Goal: Transaction & Acquisition: Purchase product/service

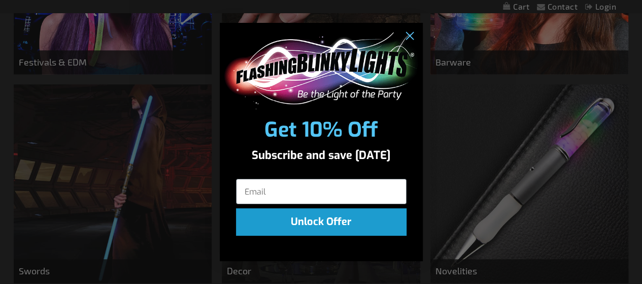
scroll to position [450, 0]
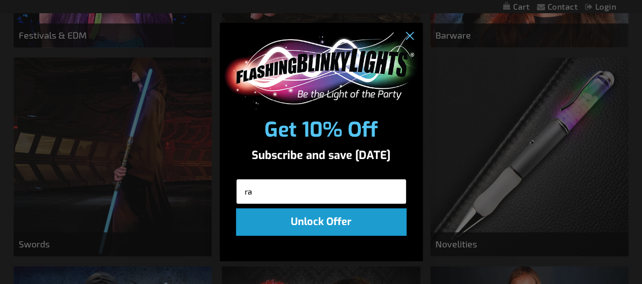
type input "ralbright5000@yahoo.com"
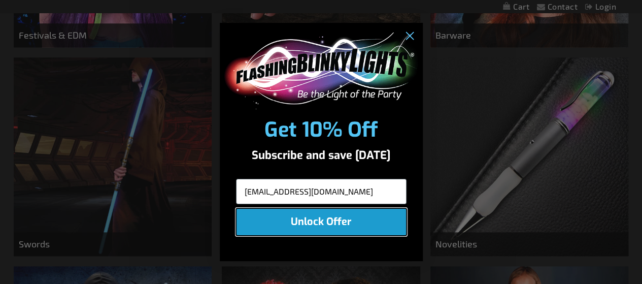
click at [336, 228] on button "Unlock Offer" at bounding box center [321, 221] width 171 height 27
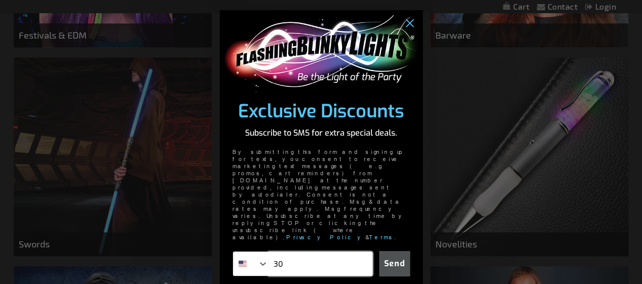
type input "305-859-1914"
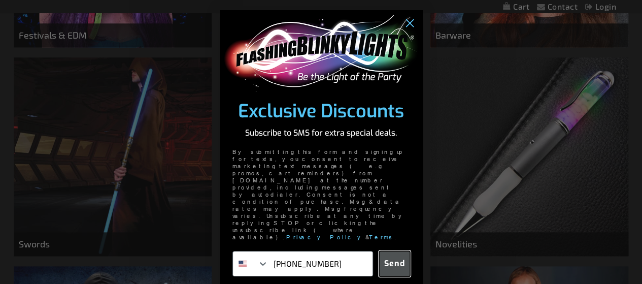
click at [400, 251] on button "Send" at bounding box center [394, 263] width 31 height 25
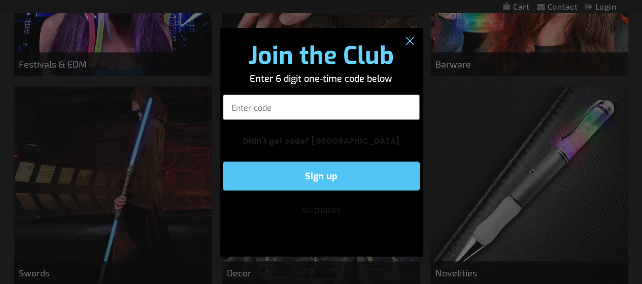
scroll to position [407, 0]
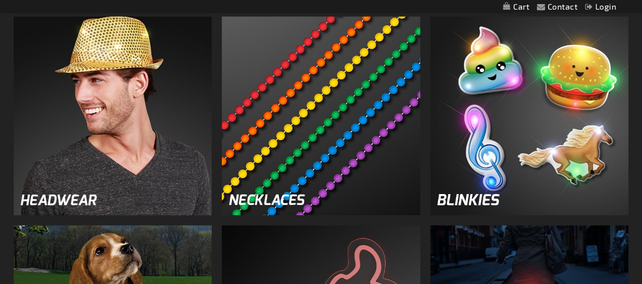
scroll to position [1112, 0]
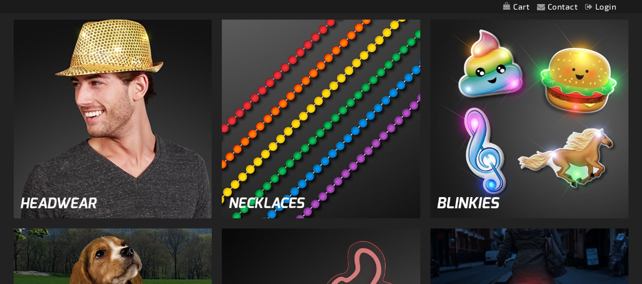
click at [358, 100] on img at bounding box center [321, 119] width 198 height 198
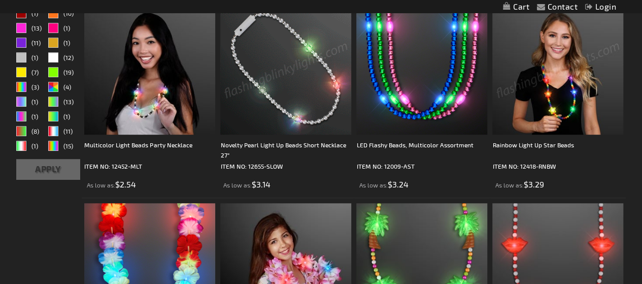
scroll to position [214, 0]
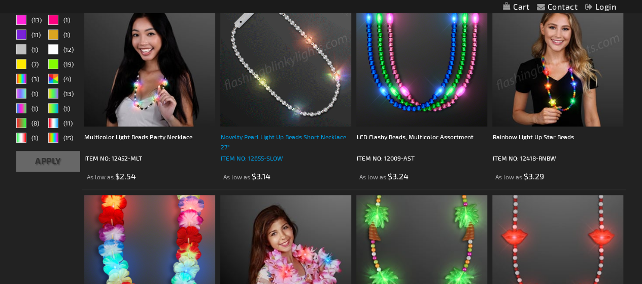
click at [274, 134] on div "Novelty Pearl Light Up Beads Short Necklace 27"" at bounding box center [285, 141] width 131 height 20
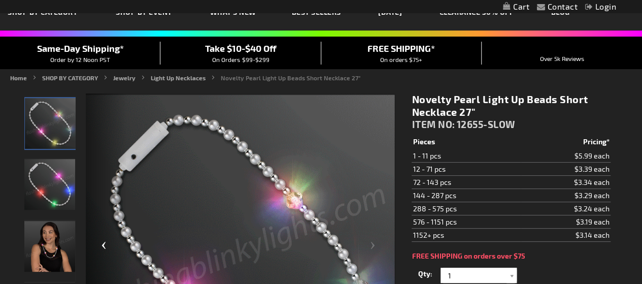
scroll to position [56, 0]
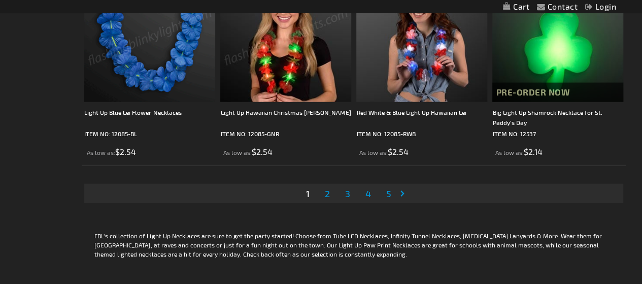
scroll to position [3030, 0]
click at [324, 188] on link "Page 2" at bounding box center [326, 193] width 9 height 15
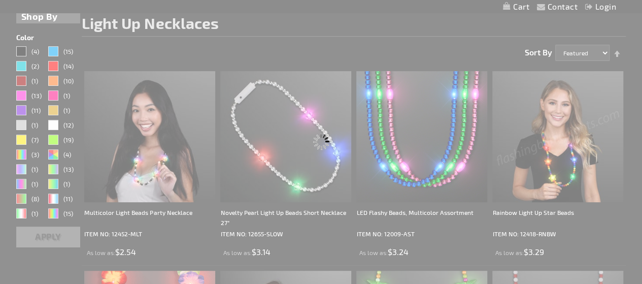
scroll to position [74, 0]
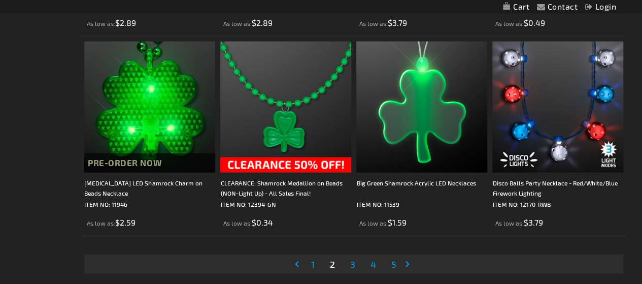
scroll to position [3021, 0]
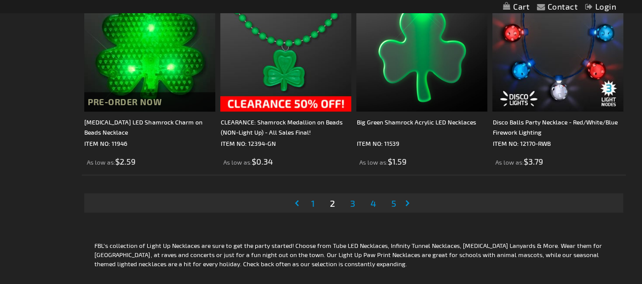
click at [357, 202] on li "Page 3" at bounding box center [352, 202] width 19 height 19
click at [353, 202] on span "3" at bounding box center [352, 202] width 5 height 11
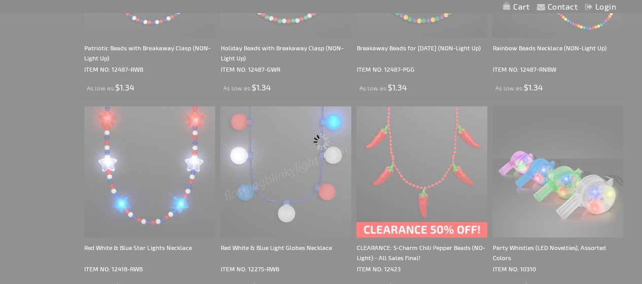
scroll to position [369, 0]
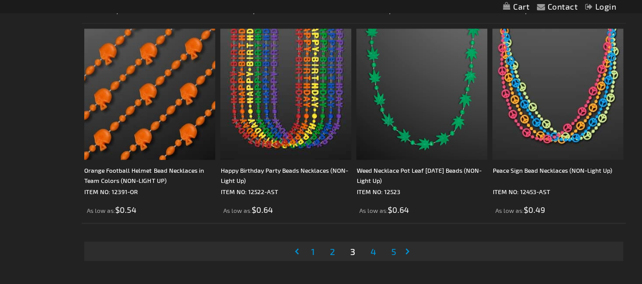
scroll to position [2999, 0]
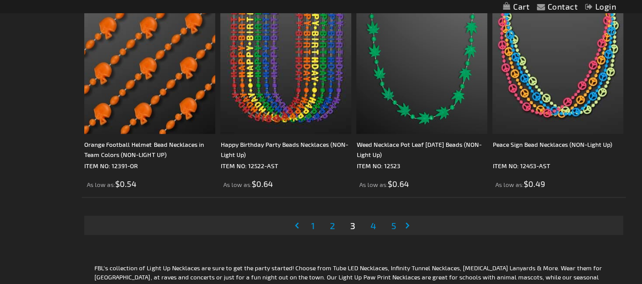
click at [372, 223] on span "4" at bounding box center [373, 225] width 6 height 11
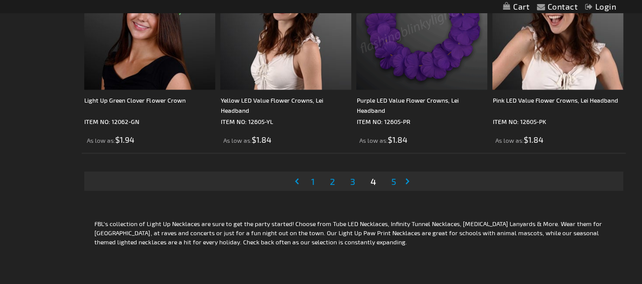
scroll to position [3054, 0]
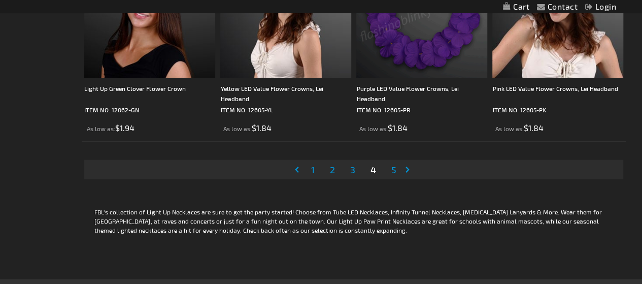
click at [394, 171] on span "5" at bounding box center [393, 169] width 5 height 11
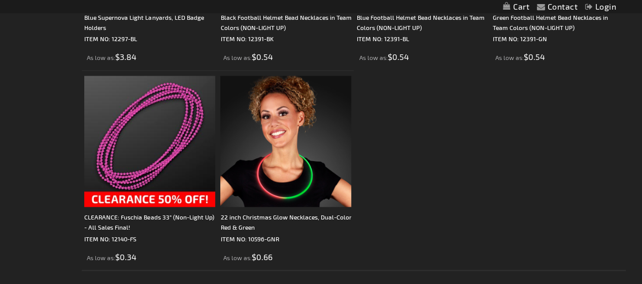
scroll to position [778, 0]
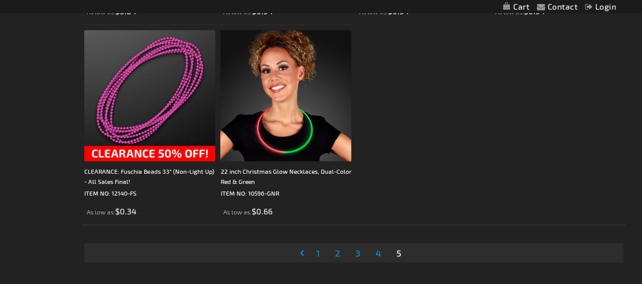
click at [335, 251] on span "2" at bounding box center [336, 252] width 5 height 11
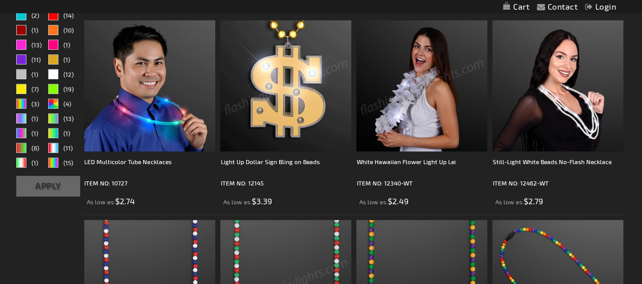
scroll to position [181, 0]
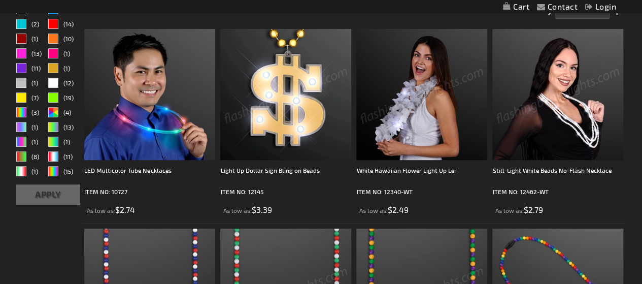
click at [540, 134] on img at bounding box center [557, 94] width 131 height 131
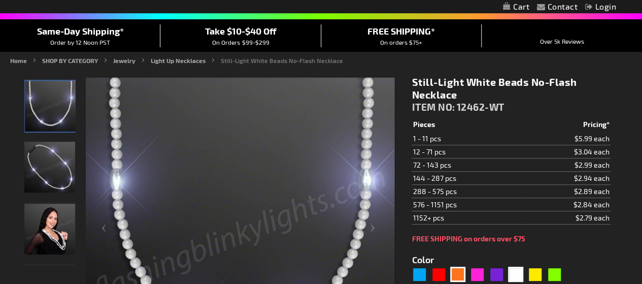
scroll to position [65, 0]
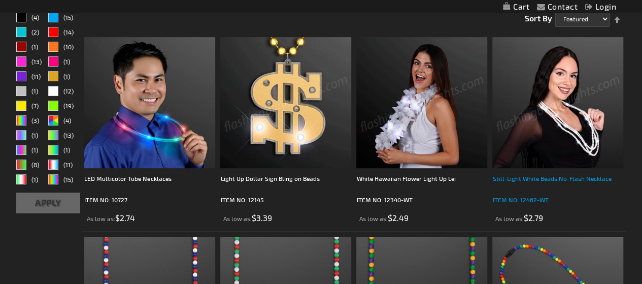
scroll to position [181, 0]
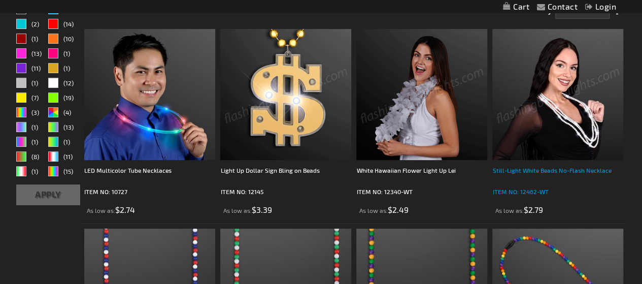
click at [530, 168] on div "Still-Light White Beads No-Flash Necklace" at bounding box center [557, 175] width 131 height 20
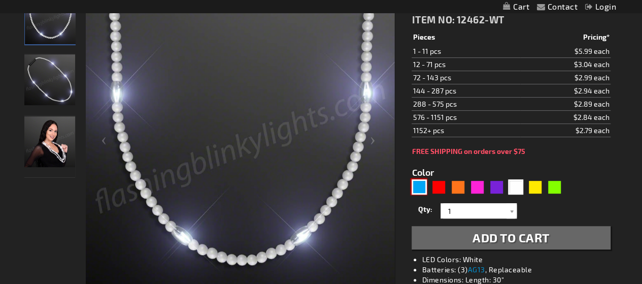
click at [420, 187] on div "Blue" at bounding box center [419, 186] width 15 height 15
type input "5629"
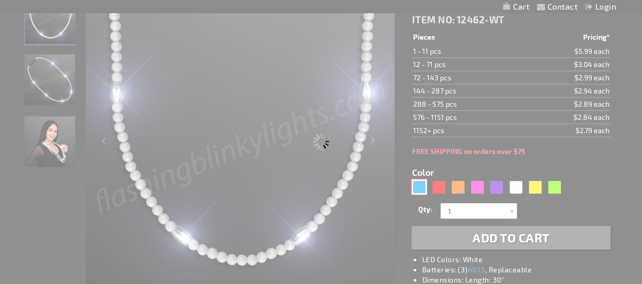
type input "12462-BL"
type input "Customize - Still-Light Blue Beads No-Flash Necklace - ITEM NO: 12462-BL"
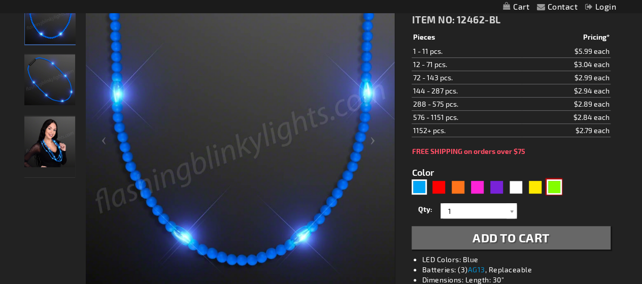
click at [556, 185] on div "Green" at bounding box center [554, 186] width 15 height 15
type input "5648"
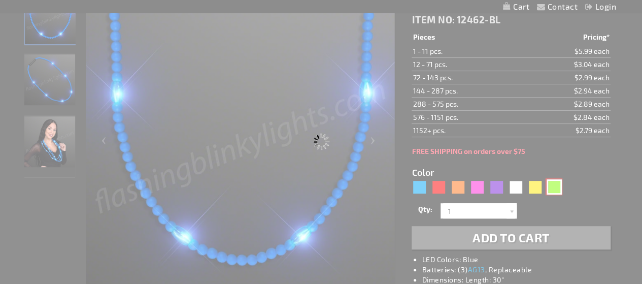
type input "12462-GN"
type input "Customize - Still-Light Green Beads No-Flash Necklace - ITEM NO: 12462-GN"
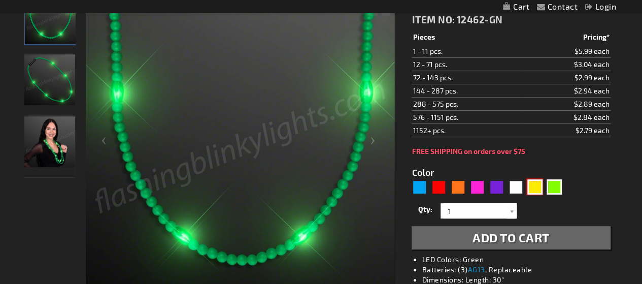
click at [533, 188] on div "Yellow" at bounding box center [534, 186] width 15 height 15
type input "5647"
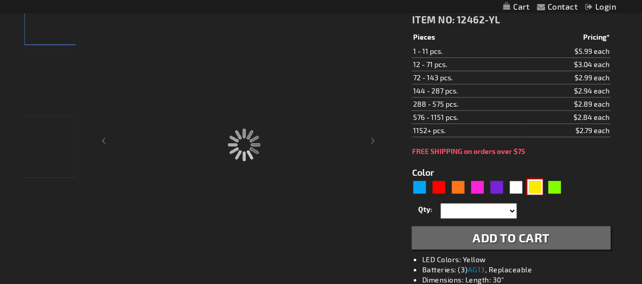
type input "12462-YL"
type input "Customize - Still-Light Yellow Beads No-Flash Necklace - ITEM NO: 12462-YL"
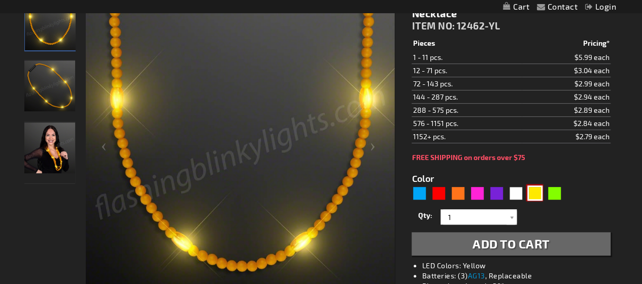
scroll to position [157, 0]
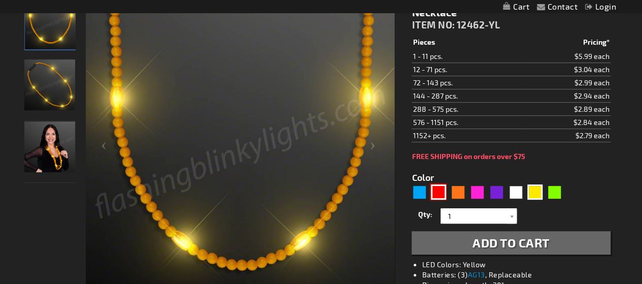
click at [437, 193] on div "Red" at bounding box center [438, 191] width 15 height 15
type input "5641"
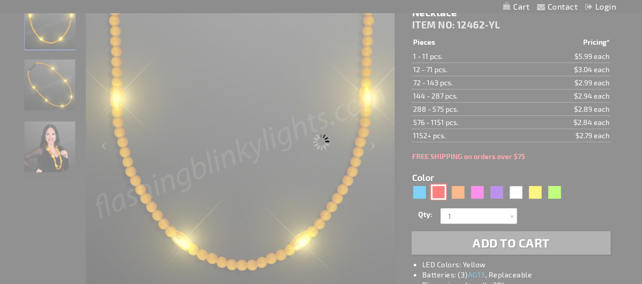
type input "12462-RD"
type input "Customize - Still-Light Red Beads No-Flash Necklace - ITEM NO: 12462-RD"
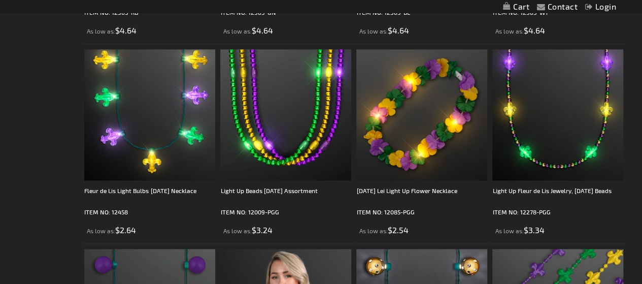
scroll to position [2549, 0]
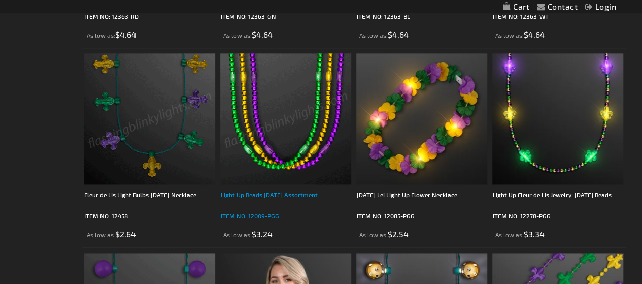
click at [269, 194] on div "Light Up Beads [DATE] Assortment" at bounding box center [285, 199] width 131 height 20
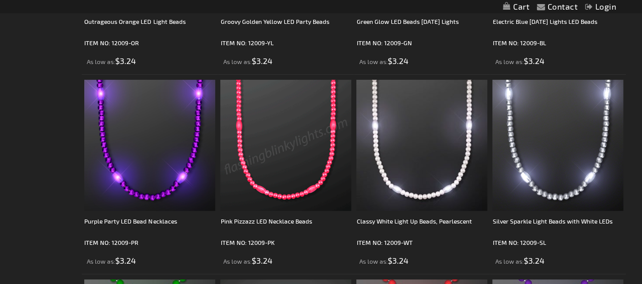
scroll to position [1925, 0]
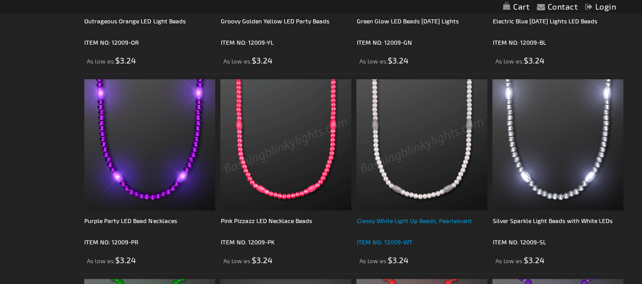
click at [397, 221] on div "Classy White Light Up Beads, Pearlescent" at bounding box center [421, 225] width 131 height 20
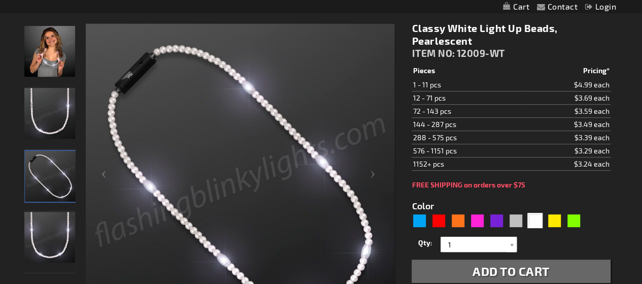
scroll to position [158, 0]
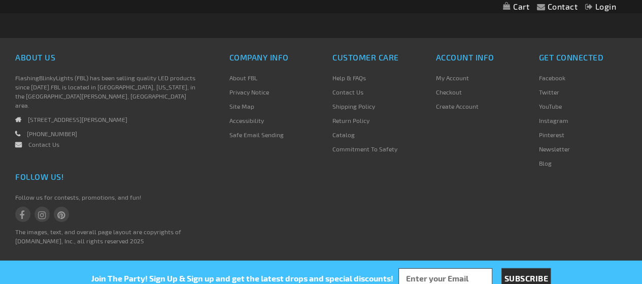
scroll to position [3079, 0]
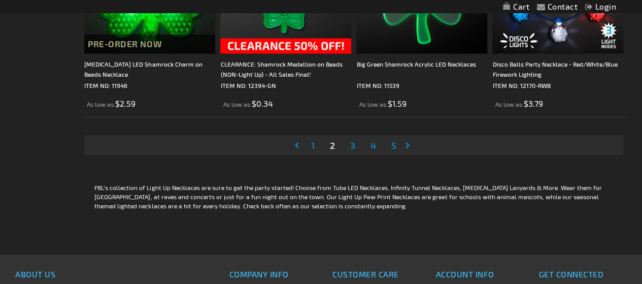
click at [314, 140] on link "Page 1" at bounding box center [313, 145] width 8 height 15
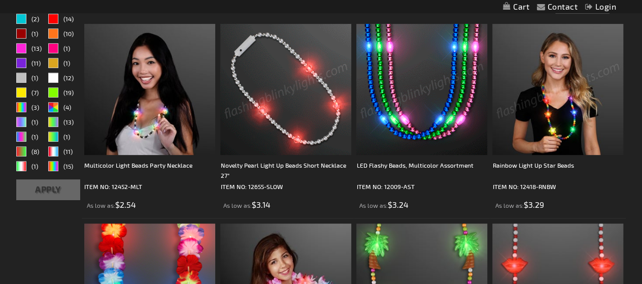
scroll to position [186, 0]
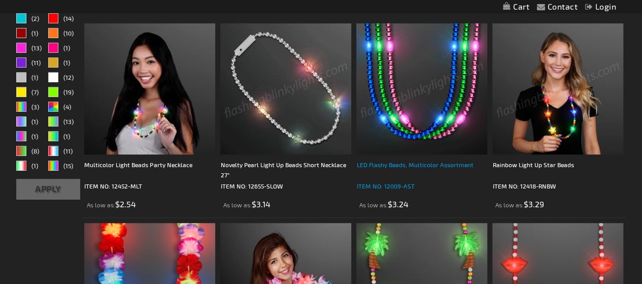
click at [414, 166] on div "LED Flashy Beads, Multicolor Assortment" at bounding box center [421, 169] width 131 height 20
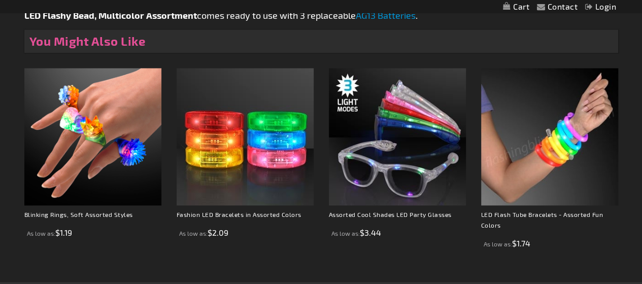
scroll to position [666, 0]
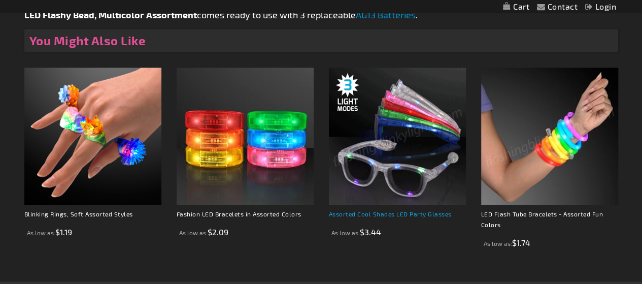
click at [399, 212] on link "Assorted Cool Shades LED Party Glasses" at bounding box center [390, 213] width 123 height 7
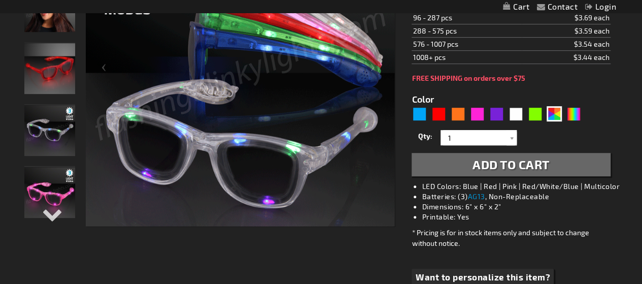
scroll to position [208, 0]
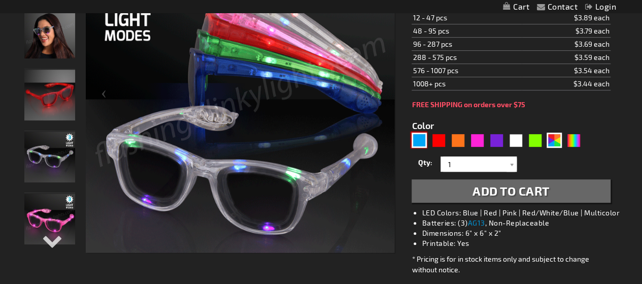
click at [416, 142] on div "Blue" at bounding box center [419, 139] width 15 height 15
type input "5629"
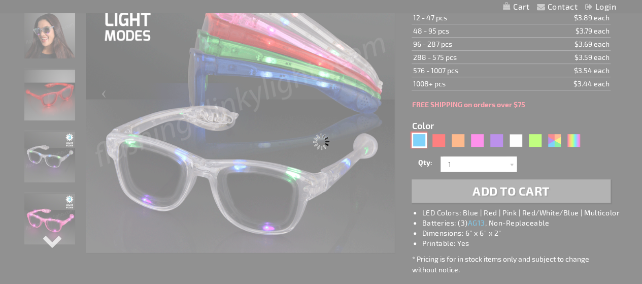
type input "11838-BL"
type input "Customize - Blue Cool Shades Light Up Party Glasses - ITEM NO: 11838-BL"
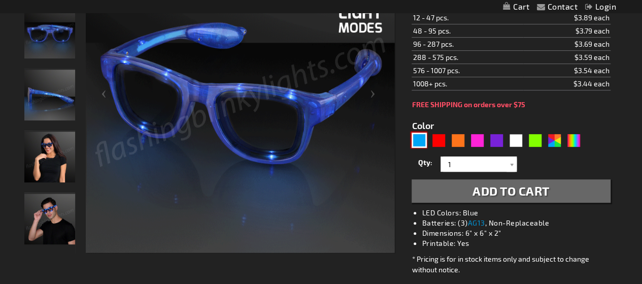
scroll to position [192, 0]
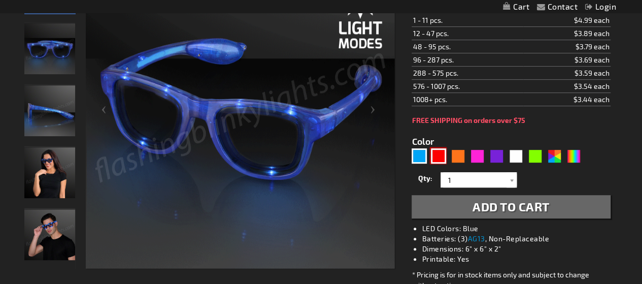
click at [437, 156] on div "Red" at bounding box center [438, 155] width 15 height 15
type input "5641"
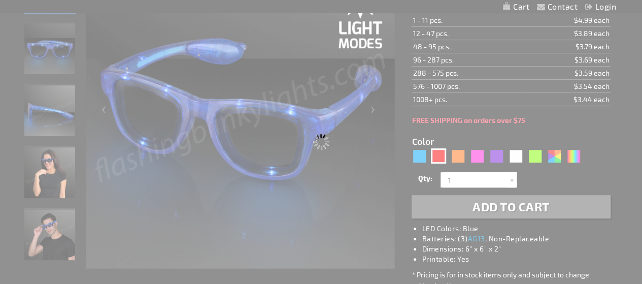
click at [308, 208] on div "Please wait..." at bounding box center [321, 142] width 642 height 284
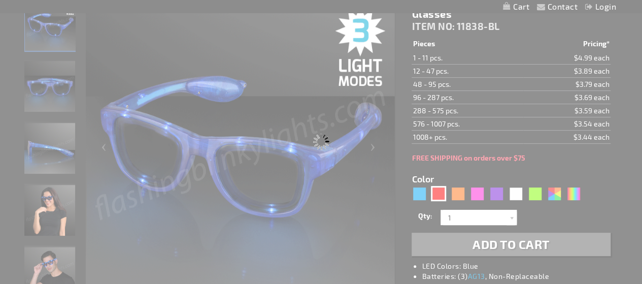
scroll to position [157, 0]
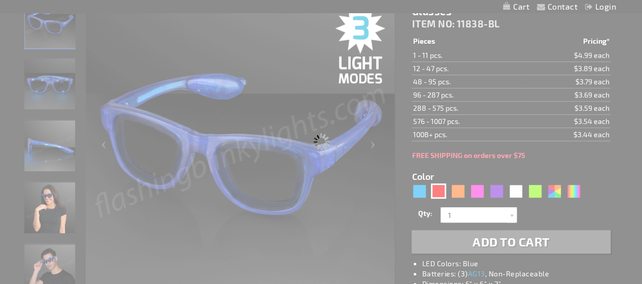
type input "11838-RD"
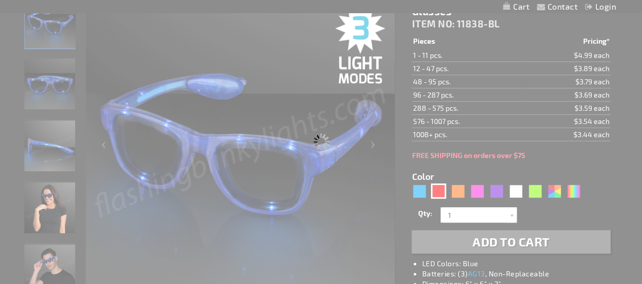
type input "Customize - Red Cool Shades LED Party Glasses - ITEM NO: 11838-RD"
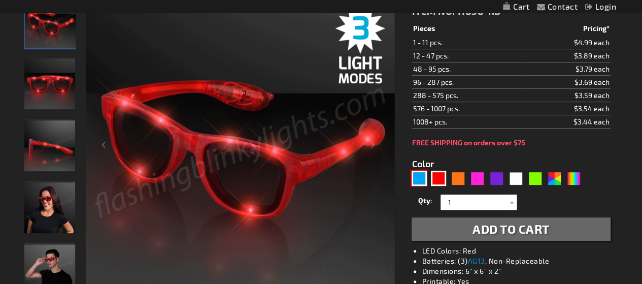
click at [420, 175] on div "Blue" at bounding box center [419, 178] width 15 height 15
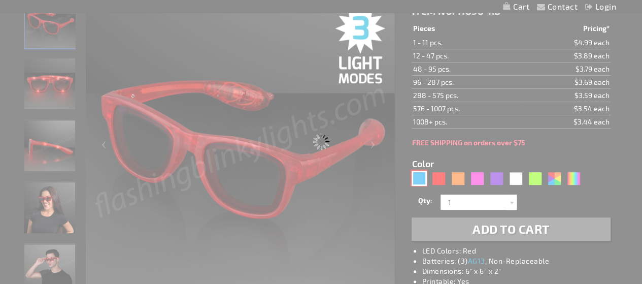
type input "5629"
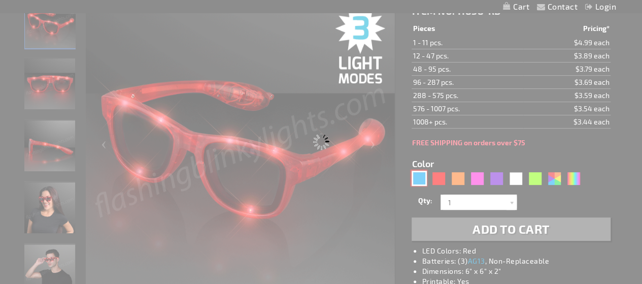
type input "11838-BL"
type input "Customize - Blue Cool Shades Light Up Party Glasses - ITEM NO: 11838-BL"
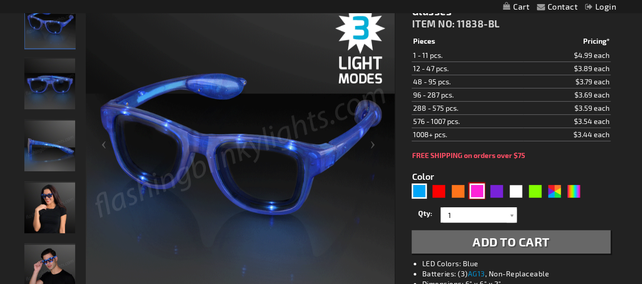
click at [480, 190] on div "Pink" at bounding box center [476, 190] width 15 height 15
type input "5639"
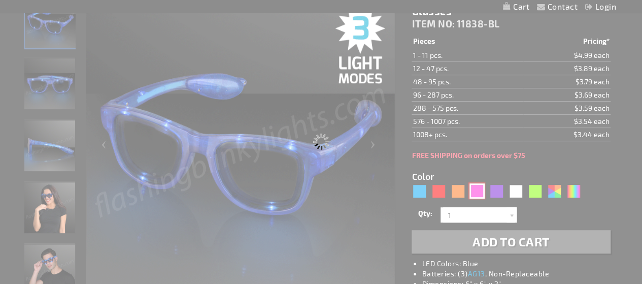
type input "11838-PK"
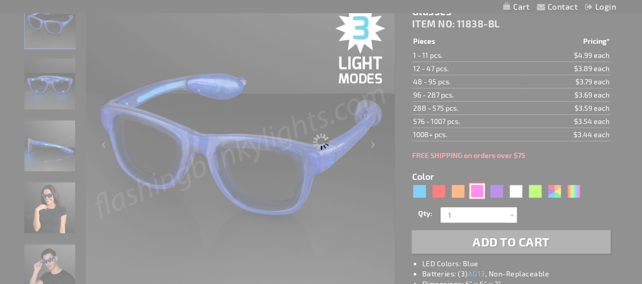
type input "Customize - Bright Pink Cool Shades LED Party Glasses - ITEM NO: 11838-PK"
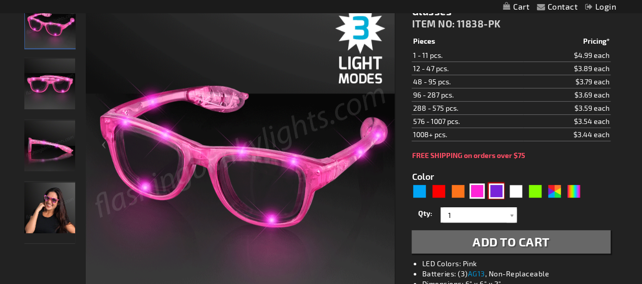
click at [497, 192] on div "Purple" at bounding box center [496, 190] width 15 height 15
type input "5640"
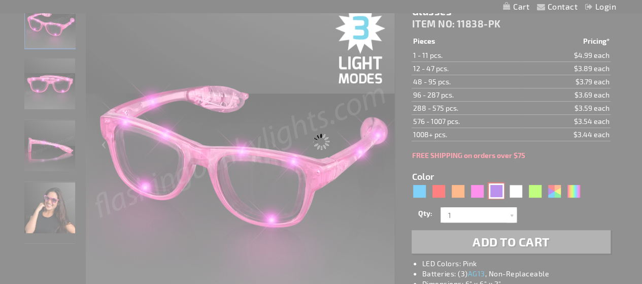
type input "11838-PR"
type input "Customize - Purple Shades LED Party Sunglasses - ITEM NO: 11838-PR"
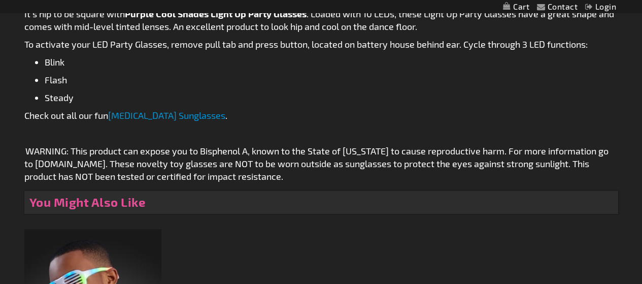
scroll to position [530, 0]
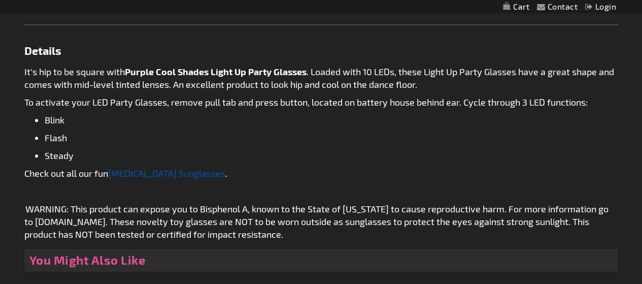
click at [144, 173] on link "Flashing Sunglasses" at bounding box center [166, 172] width 117 height 11
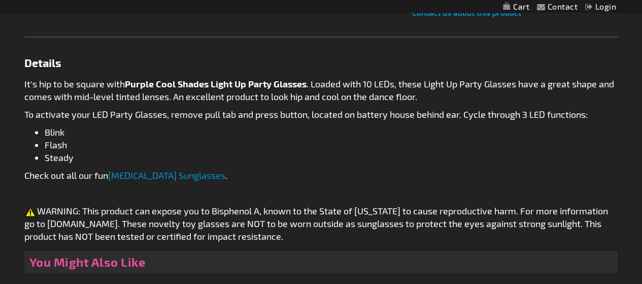
scroll to position [526, 0]
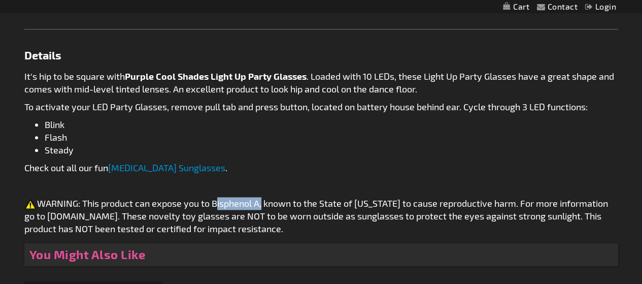
drag, startPoint x: 213, startPoint y: 202, endPoint x: 262, endPoint y: 199, distance: 49.4
click at [262, 199] on p "WARNING: This product can expose you to Bisphenol A, known to the State of Cali…" at bounding box center [321, 216] width 594 height 38
copy p "Bisphenol A"
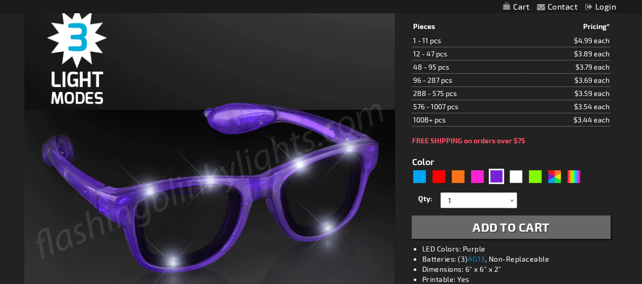
scroll to position [0, 0]
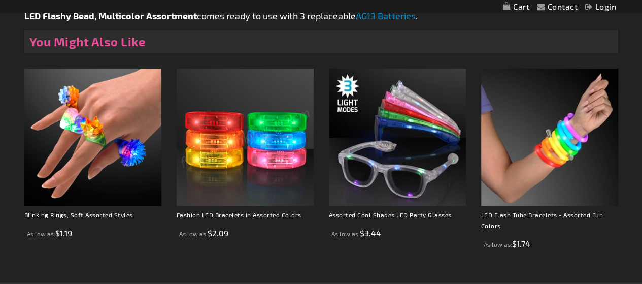
click at [241, 209] on strong "Fashion LED Bracelets in Assorted Colors" at bounding box center [245, 217] width 137 height 16
click at [242, 213] on link "Fashion LED Bracelets in Assorted Colors" at bounding box center [239, 214] width 125 height 7
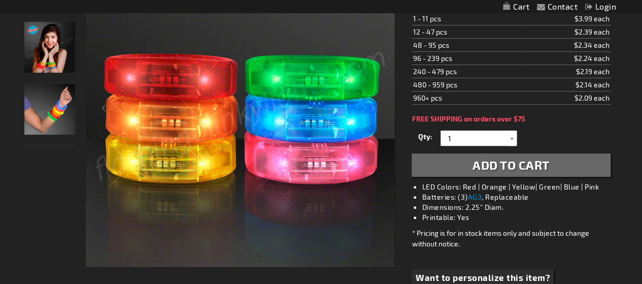
scroll to position [150, 0]
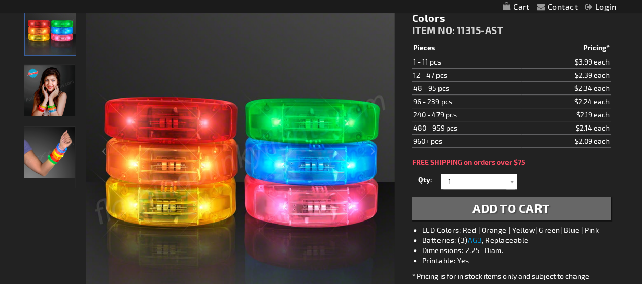
click at [37, 116] on div "Girl wearing Light Up Assorted Colors LED Fashion Bracelets" at bounding box center [50, 95] width 52 height 62
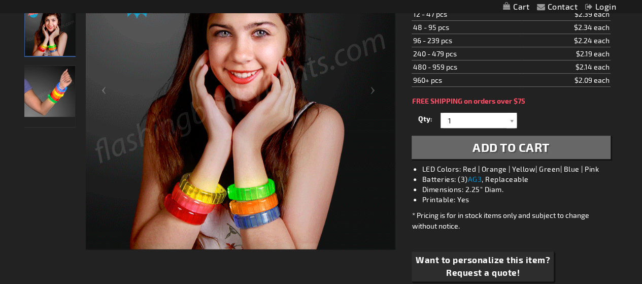
scroll to position [215, 0]
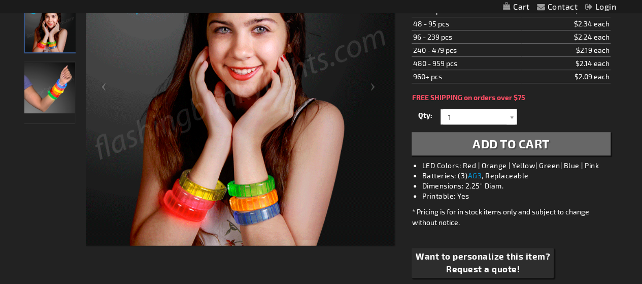
click at [70, 91] on img "Hand model wearing Light Up Assorted Colors LED Fashion Bracelets" at bounding box center [49, 87] width 51 height 51
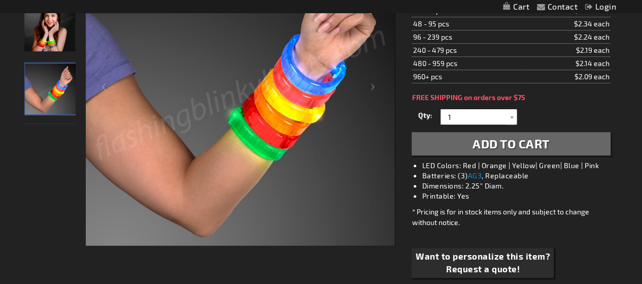
click at [50, 50] on img "Girl wearing Light Up Assorted Colors LED Fashion Bracelets" at bounding box center [49, 26] width 51 height 51
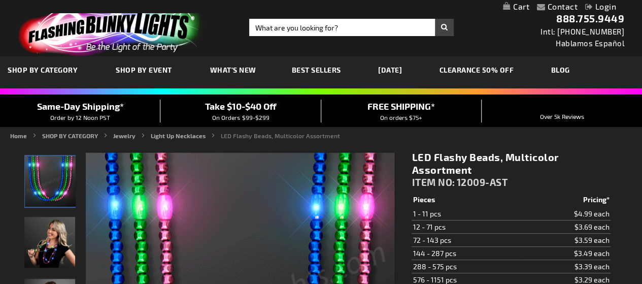
click at [226, 66] on span "What's New" at bounding box center [233, 69] width 46 height 9
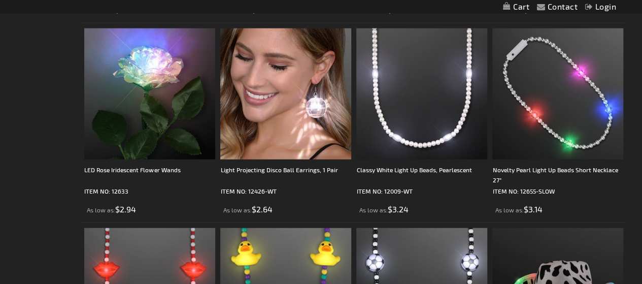
scroll to position [1175, 0]
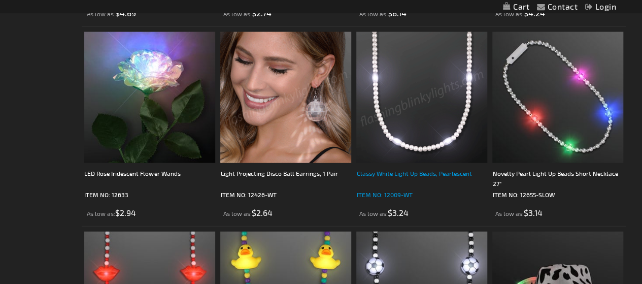
click at [425, 172] on div "Classy White Light Up Beads, Pearlescent" at bounding box center [421, 178] width 131 height 20
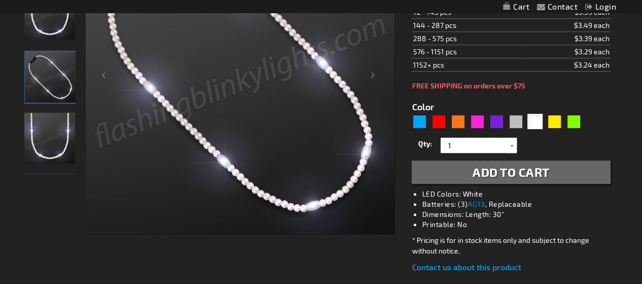
scroll to position [210, 0]
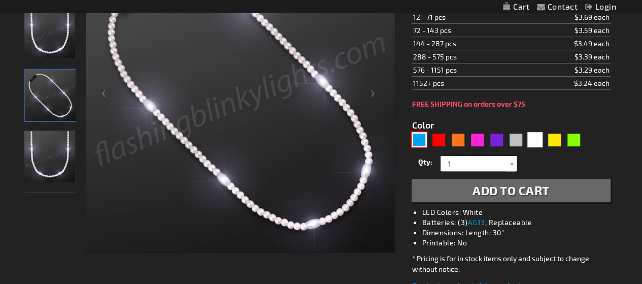
click at [421, 141] on div "Blue" at bounding box center [419, 139] width 15 height 15
type input "5629"
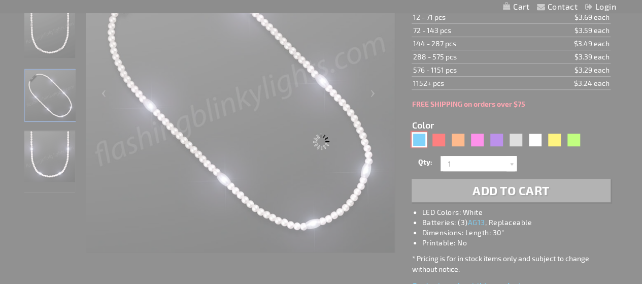
type input "12009-BL"
type input "Customize - Electric Blue [DATE] Lights LED Beads - ITEM NO: 12009-BL"
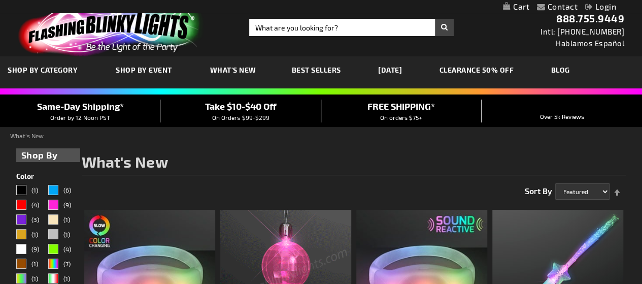
click at [322, 73] on span "Best Sellers" at bounding box center [316, 69] width 49 height 9
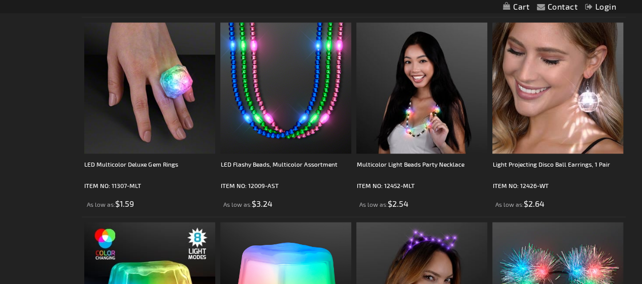
scroll to position [845, 0]
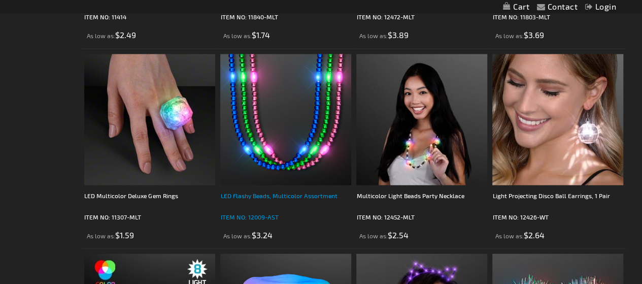
click at [289, 192] on div "LED Flashy Beads, Multicolor Assortment" at bounding box center [285, 200] width 131 height 20
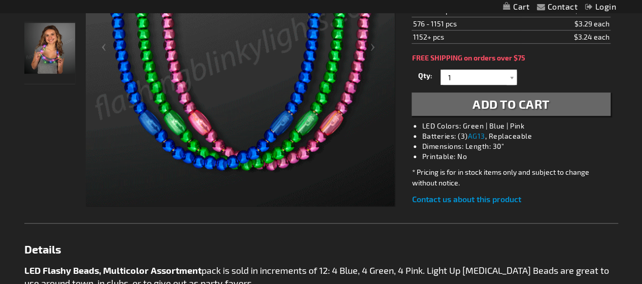
scroll to position [255, 0]
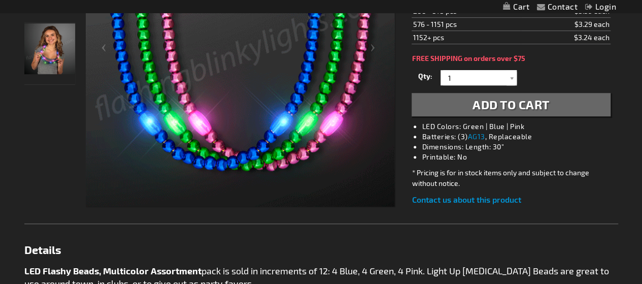
click at [488, 106] on span "Add to Cart" at bounding box center [510, 104] width 77 height 15
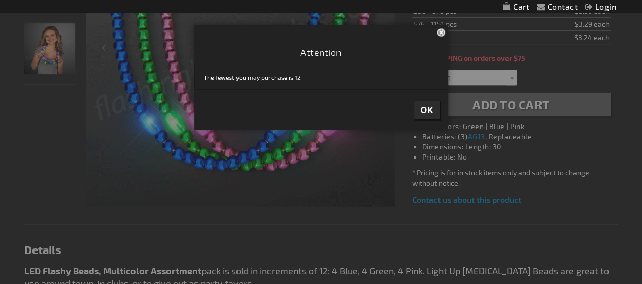
click at [438, 32] on button "Close" at bounding box center [442, 31] width 11 height 13
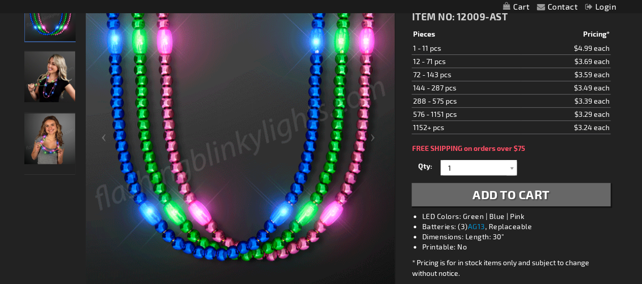
scroll to position [165, 0]
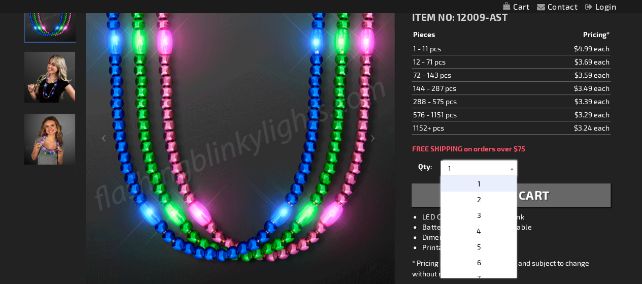
click at [451, 167] on input "1" at bounding box center [480, 167] width 74 height 15
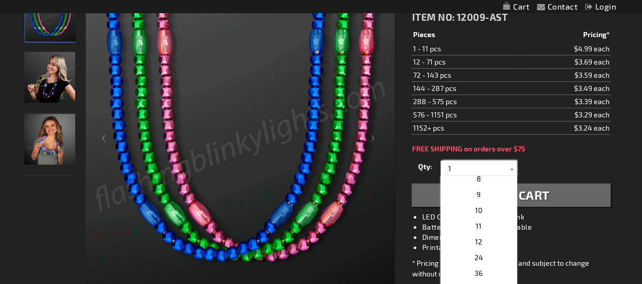
scroll to position [117, 0]
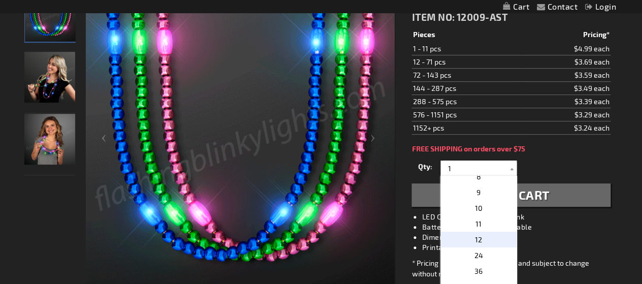
click at [475, 235] on span "12" at bounding box center [478, 239] width 7 height 9
type input "12"
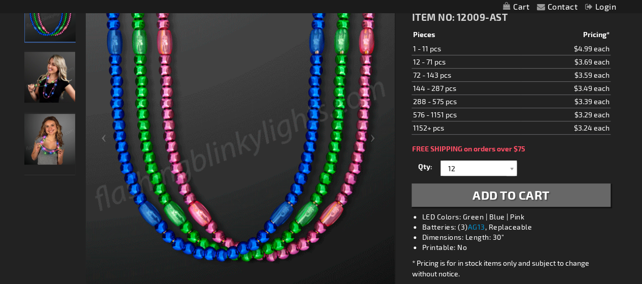
click at [494, 190] on span "Add to Cart" at bounding box center [510, 194] width 77 height 15
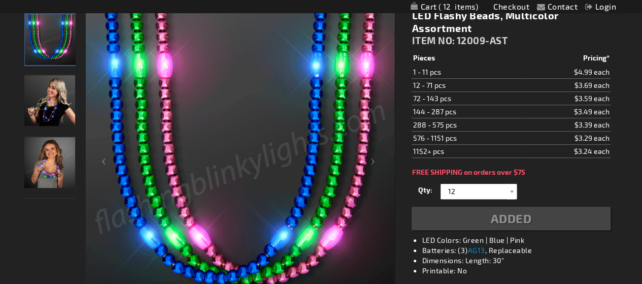
scroll to position [188, 0]
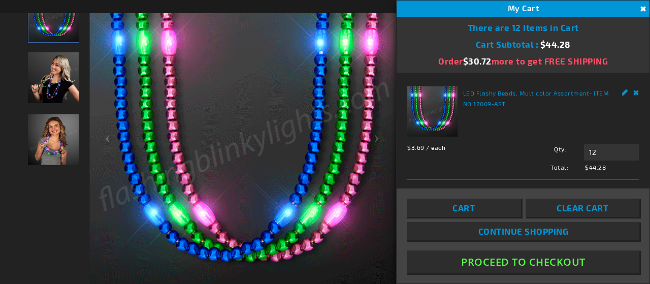
click at [640, 12] on button "Close" at bounding box center [641, 9] width 11 height 11
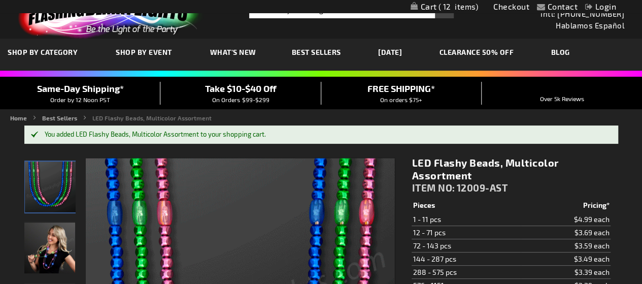
scroll to position [17, 0]
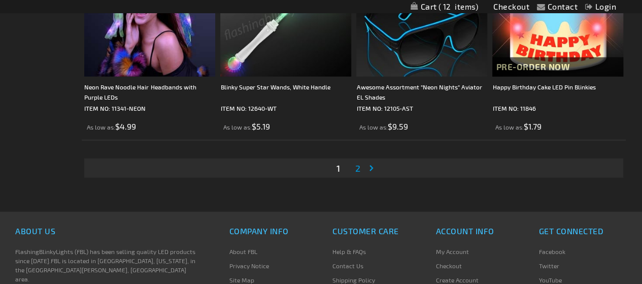
scroll to position [3146, 0]
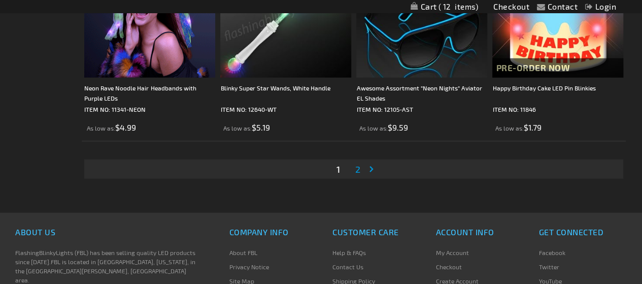
click at [113, 55] on img at bounding box center [149, 12] width 131 height 131
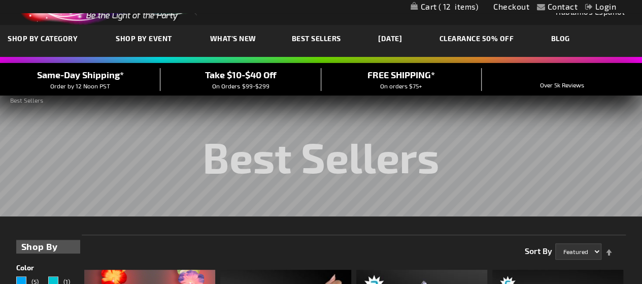
scroll to position [0, 0]
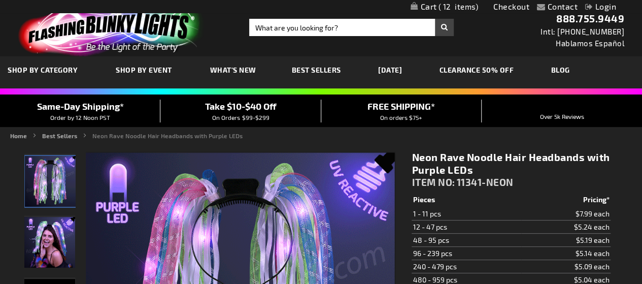
click at [501, 68] on link "CLEARANCE 50% OFF" at bounding box center [477, 70] width 90 height 34
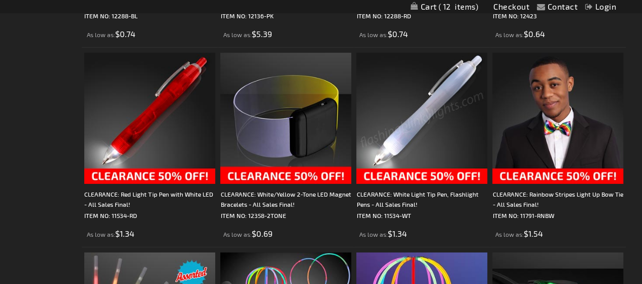
scroll to position [1556, 0]
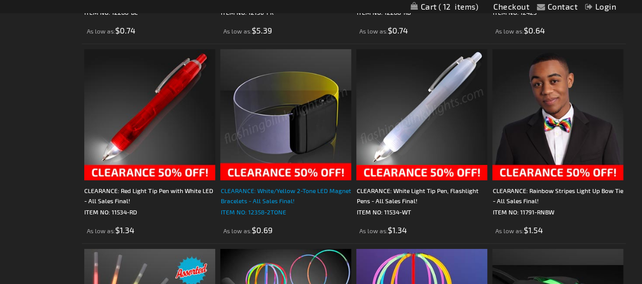
click at [265, 192] on div "CLEARANCE: White/Yellow 2-Tone LED Magnet Bracelets - All Sales Final!" at bounding box center [285, 195] width 131 height 20
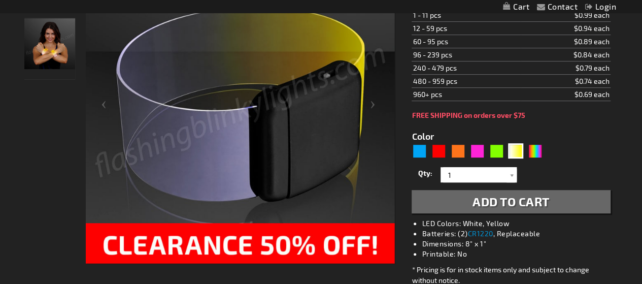
scroll to position [174, 0]
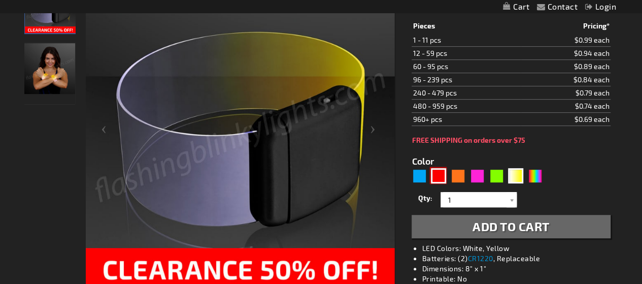
click at [436, 173] on div "Red" at bounding box center [438, 175] width 15 height 15
type input "5641"
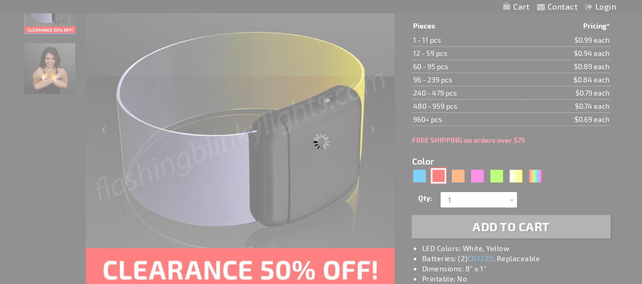
type input "12358-RD"
type input "Customize - Cosmic Red LED Magnetic Clasp Bracelets - ITEM NO: 12358-RD"
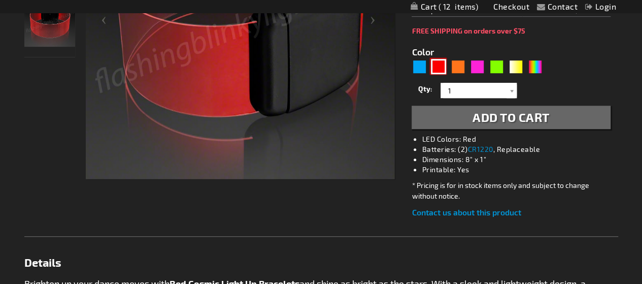
scroll to position [183, 0]
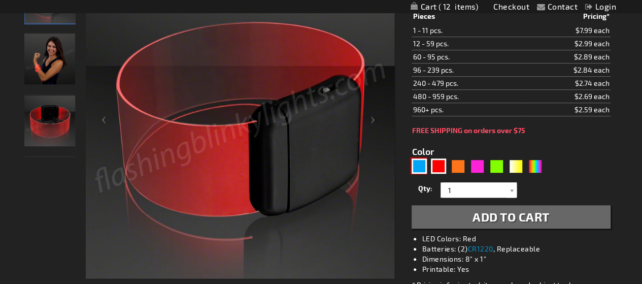
click at [419, 164] on div "Blue" at bounding box center [419, 165] width 15 height 15
type input "5629"
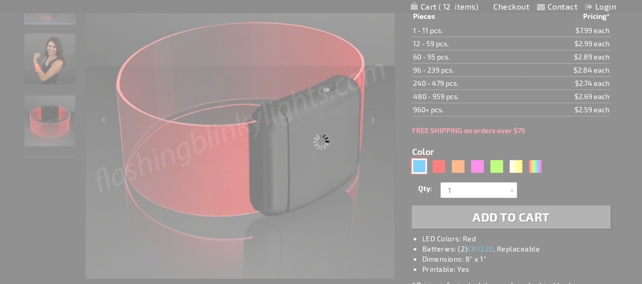
type input "12358-BL"
type input "Customize - Cosmic Blue LED Magnetic Clasp Bracelets - ITEM NO: 12358-BL"
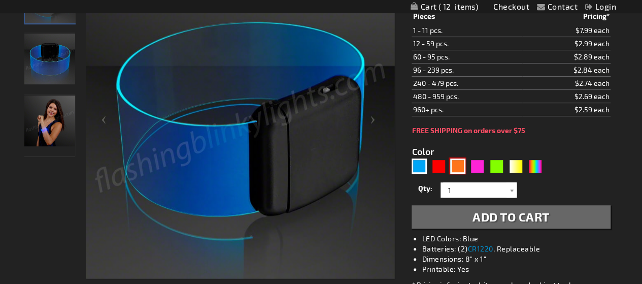
click at [459, 164] on div "Orange" at bounding box center [457, 165] width 15 height 15
type input "5637"
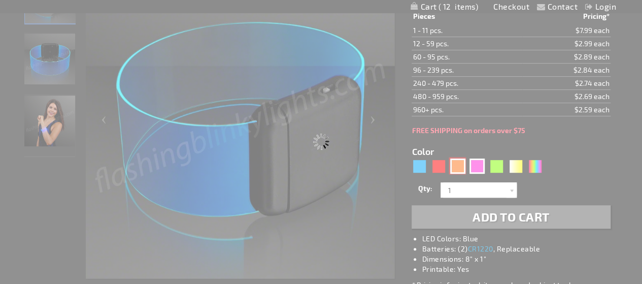
type input "12358-OR"
type input "Customize - Cosmic Orange LED Magnetic Clasp Bracelets - ITEM NO: 12358-OR"
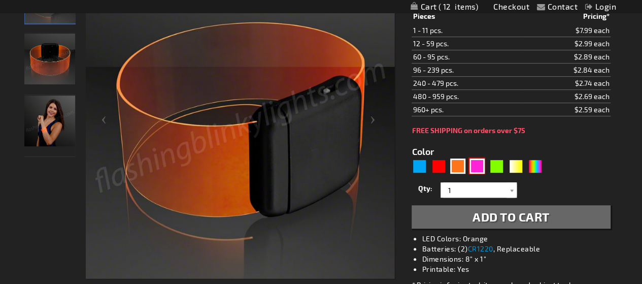
click at [476, 163] on div "Pink" at bounding box center [476, 165] width 15 height 15
type input "5639"
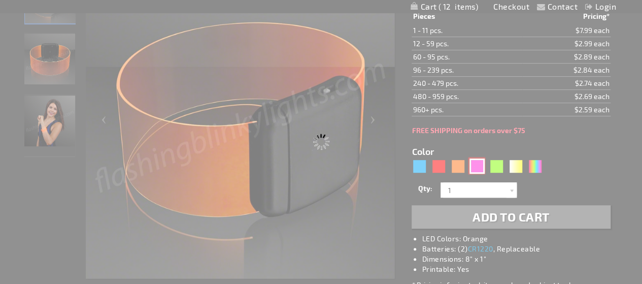
type input "12358-PK"
type input "Customize - Cosmic Pink LED Magnetic Clasp Bracelets - ITEM NO: 12358-PK"
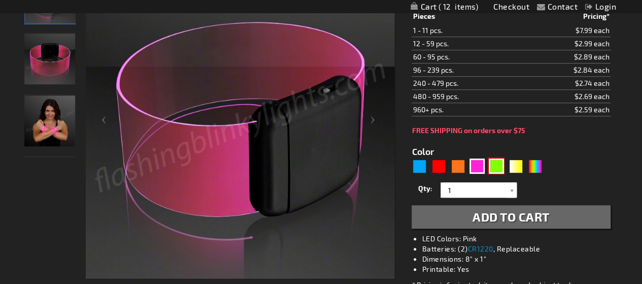
click at [492, 159] on div "Green" at bounding box center [496, 165] width 15 height 15
type input "5648"
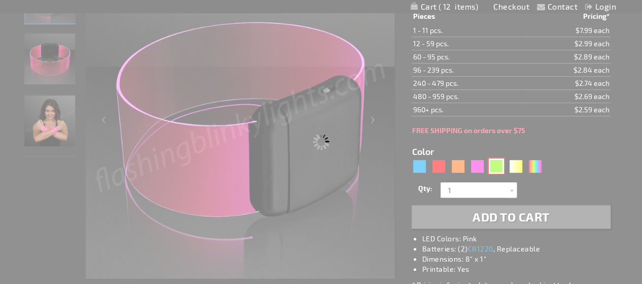
type input "12358-GN"
type input "Customize - Cosmic Green LED Magnetic Clasp Bracelets - ITEM NO: 12358-GN"
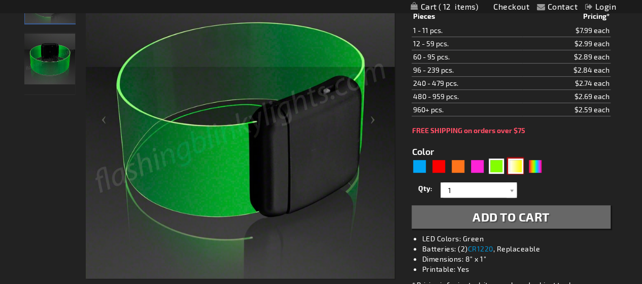
click at [514, 162] on div "White, Yellow" at bounding box center [515, 165] width 15 height 15
type input "5714"
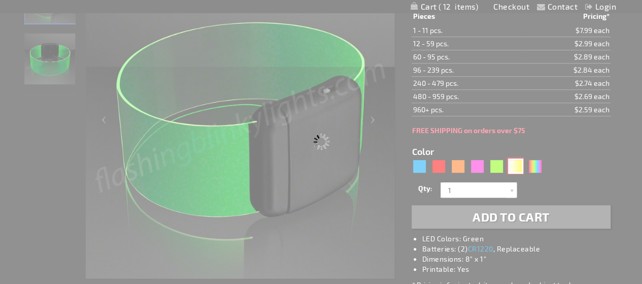
type input "12358-2TONE"
type input "Customize - CLEARANCE: White/Yellow 2-Tone LED Magnet Bracelets - All Sales Fin…"
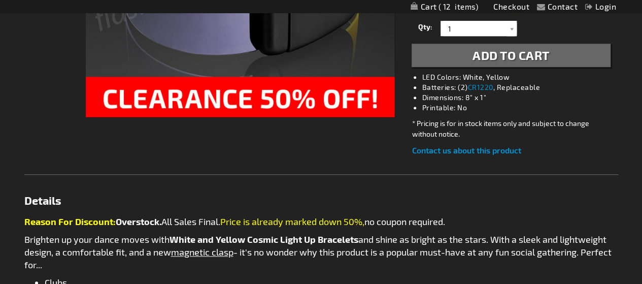
scroll to position [284, 0]
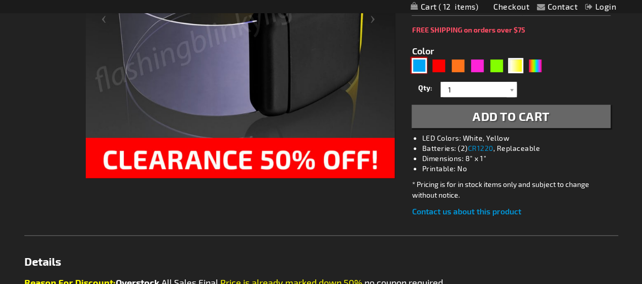
click at [421, 67] on div "Blue" at bounding box center [419, 65] width 15 height 15
type input "5629"
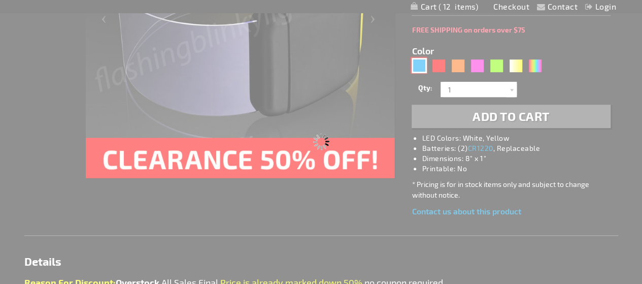
type input "12358-BL"
type input "Customize - Cosmic Blue LED Magnetic Clasp Bracelets - ITEM NO: 12358-BL"
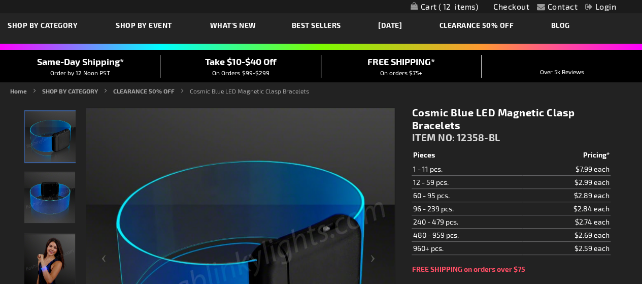
scroll to position [44, 0]
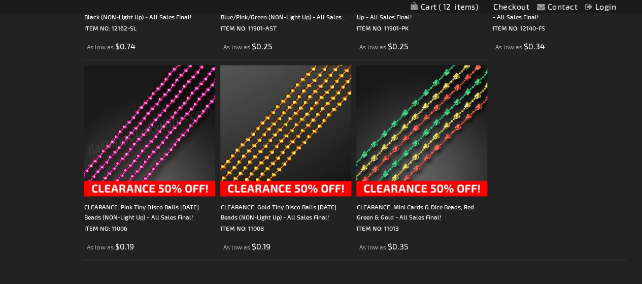
scroll to position [2738, 0]
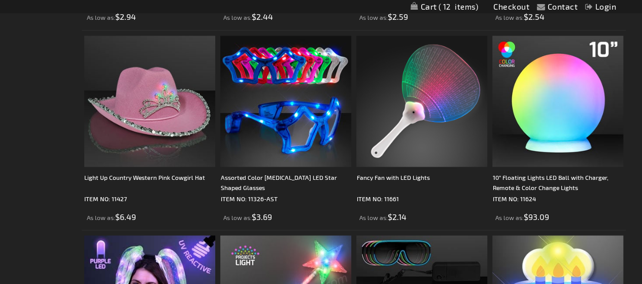
scroll to position [2804, 0]
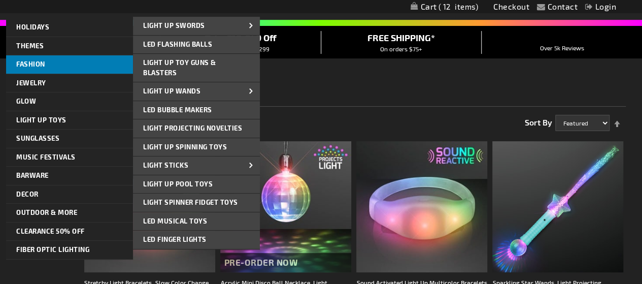
scroll to position [69, 0]
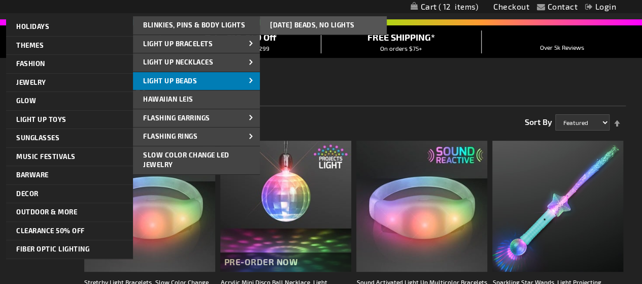
click at [171, 81] on span "Light Up Beads" at bounding box center [170, 81] width 54 height 8
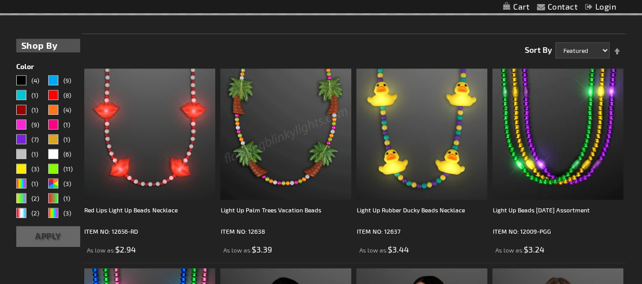
scroll to position [233, 0]
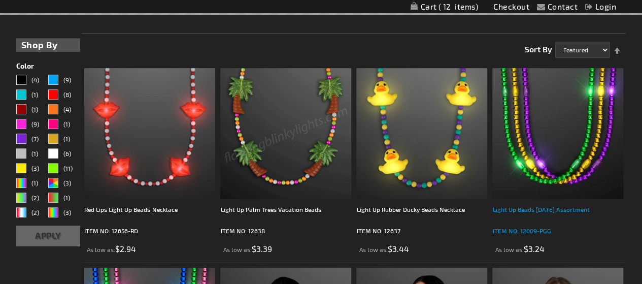
click at [546, 210] on div "Light Up Beads [DATE] Assortment" at bounding box center [557, 214] width 131 height 20
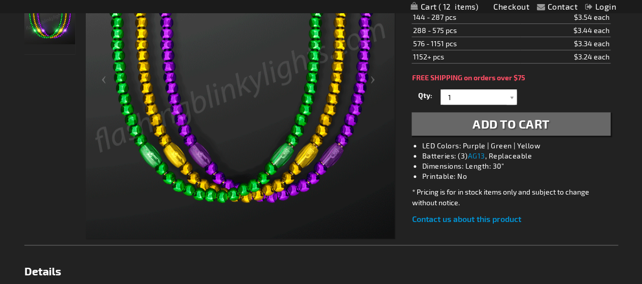
scroll to position [199, 0]
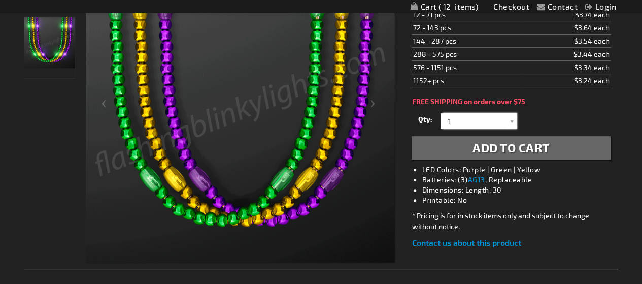
click at [447, 118] on input "1" at bounding box center [480, 120] width 74 height 15
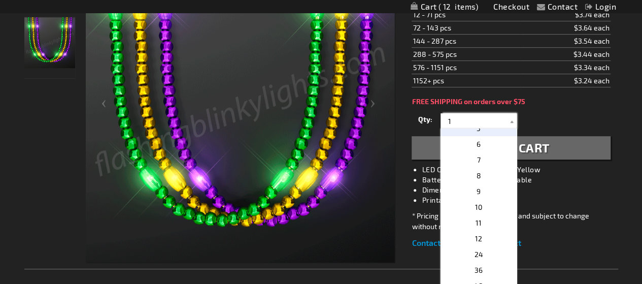
scroll to position [82, 0]
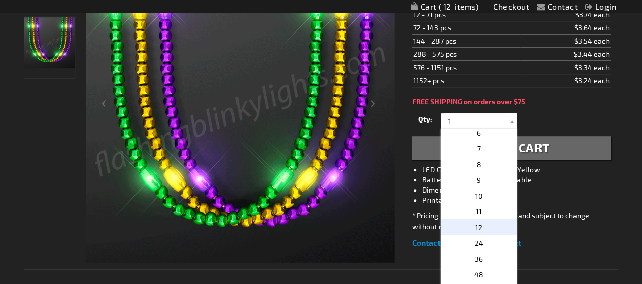
click at [476, 227] on span "12" at bounding box center [478, 227] width 7 height 9
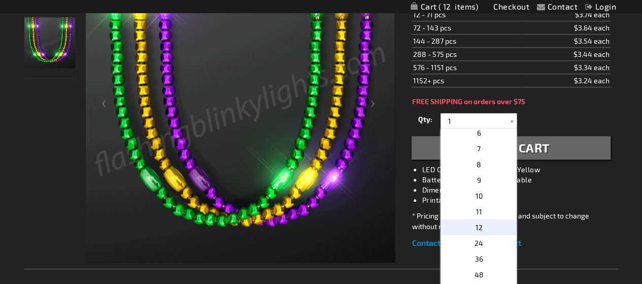
type input "12"
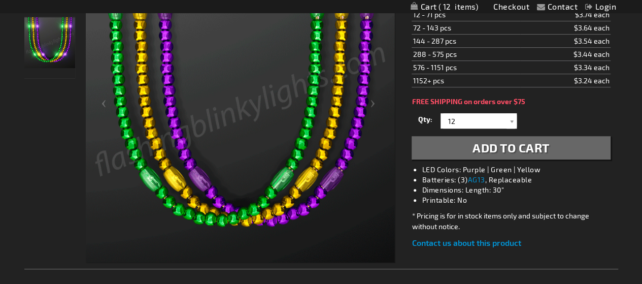
click at [499, 145] on span "Add to Cart" at bounding box center [510, 147] width 77 height 15
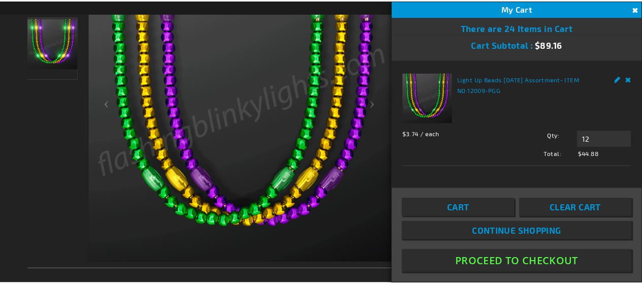
scroll to position [0, 0]
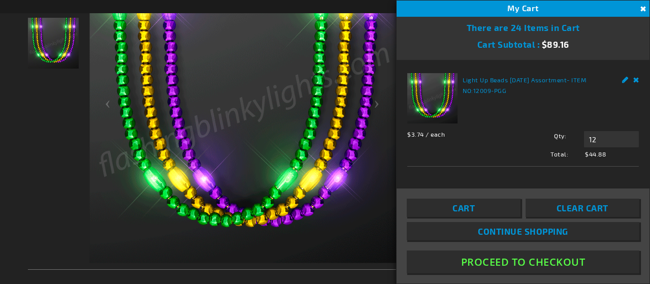
click at [640, 7] on button "Close" at bounding box center [641, 9] width 11 height 11
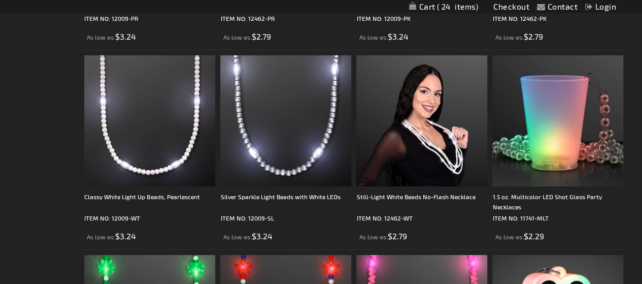
scroll to position [1642, 0]
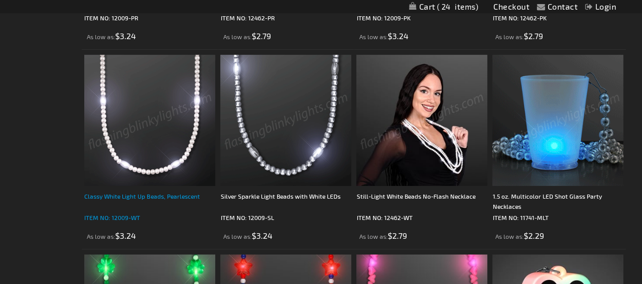
click at [142, 199] on div "Classy White Light Up Beads, Pearlescent" at bounding box center [149, 201] width 131 height 20
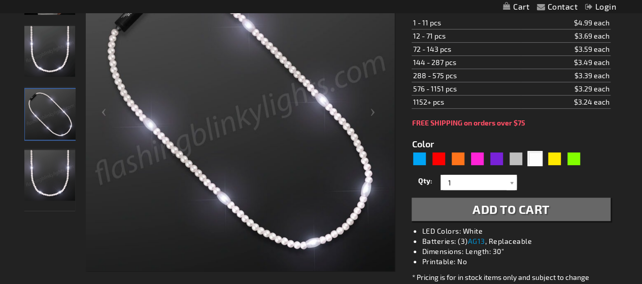
scroll to position [155, 0]
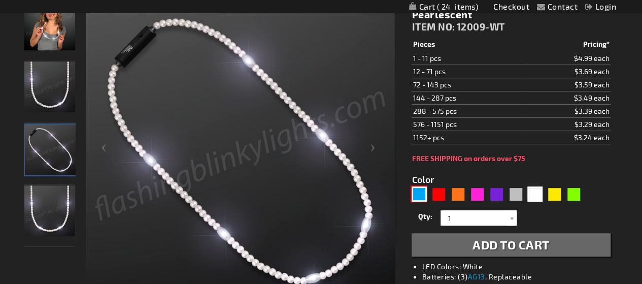
click at [419, 195] on div "Blue" at bounding box center [419, 193] width 15 height 15
type input "5629"
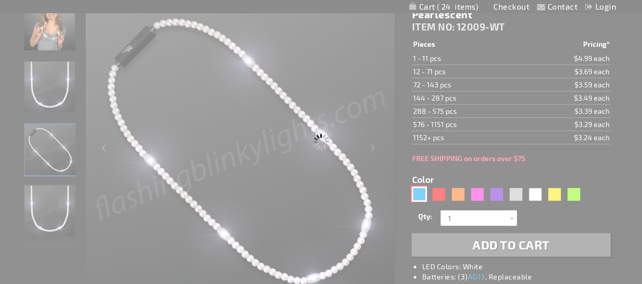
type input "12009-BL"
type input "Customize - Electric Blue Mardi Gras Lights LED Beads - ITEM NO: 12009-BL"
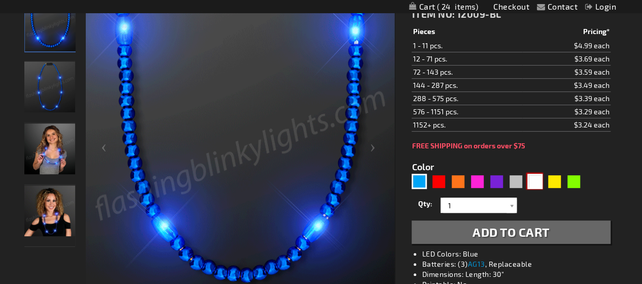
click at [541, 188] on div "White" at bounding box center [534, 181] width 15 height 15
type input "5646"
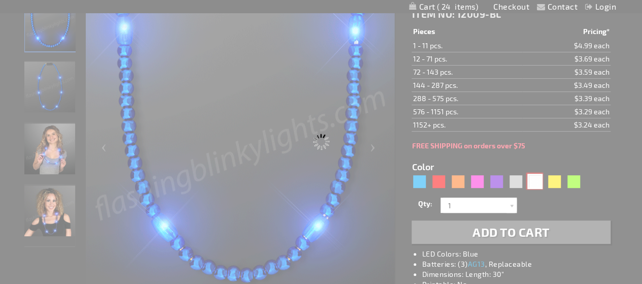
type input "12009-WT"
type input "Customize - Classy White Light Up Beads, Pearlescent - ITEM NO: 12009-WT"
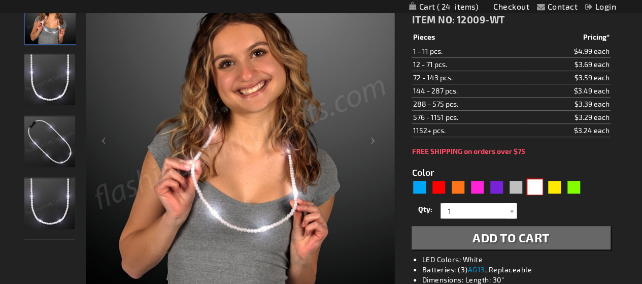
scroll to position [152, 0]
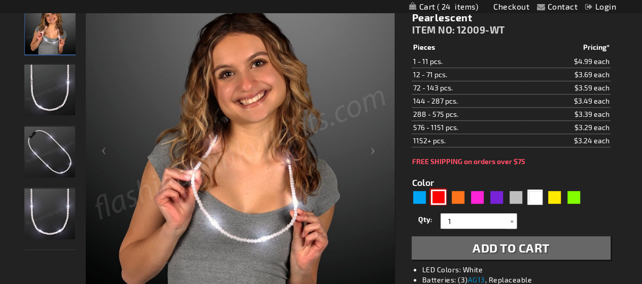
click at [435, 201] on div "Red" at bounding box center [438, 196] width 15 height 15
type input "5641"
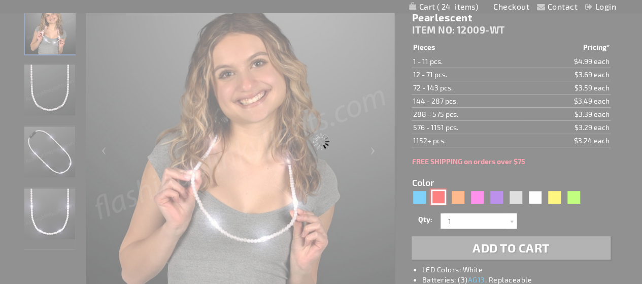
type input "12009-RD"
type input "Customize - Rocking Red LED Light Up Mardi Gras Beads - ITEM NO: 12009-RD"
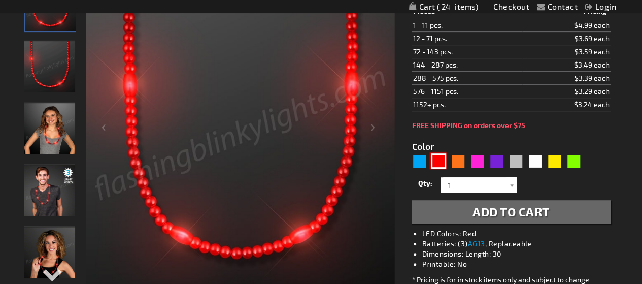
scroll to position [171, 0]
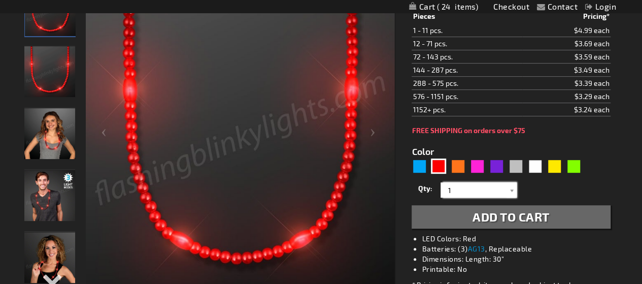
click at [451, 197] on input "1" at bounding box center [480, 189] width 74 height 15
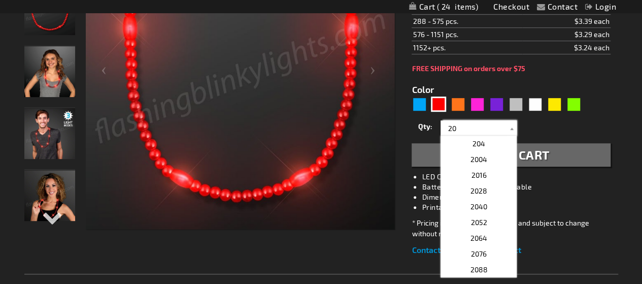
scroll to position [223, 0]
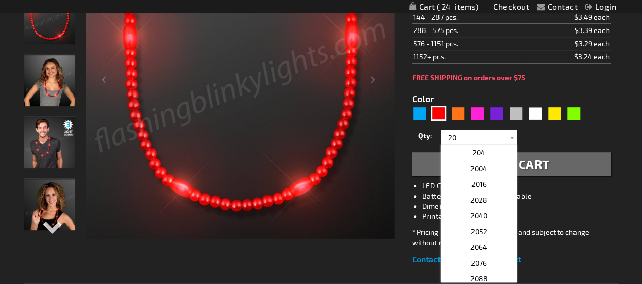
click at [595, 146] on div "Qty 1 2 3 4 5 6 7 8 9 10 11 12 24 36 48 60 72 84 96 108 120 132 144 156 168" at bounding box center [511, 137] width 198 height 20
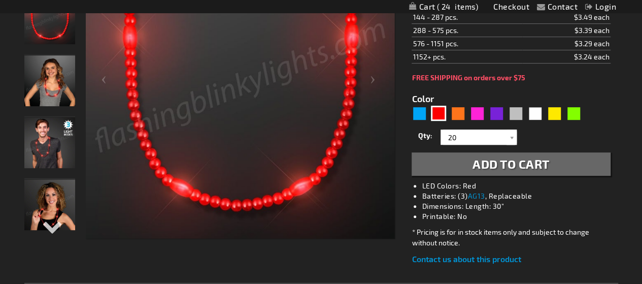
click at [491, 171] on span "Add to Cart" at bounding box center [510, 163] width 77 height 15
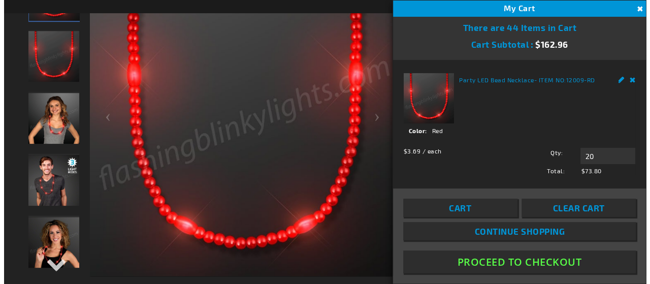
scroll to position [232, 0]
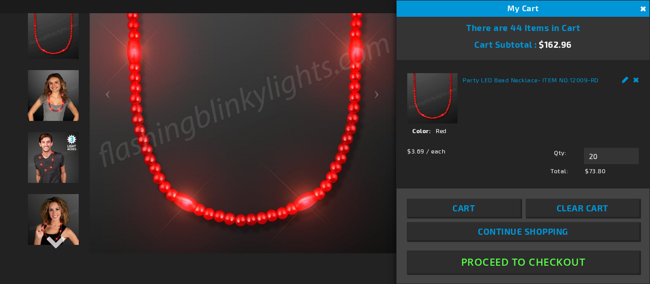
click at [633, 79] on link "Remove" at bounding box center [636, 78] width 6 height 11
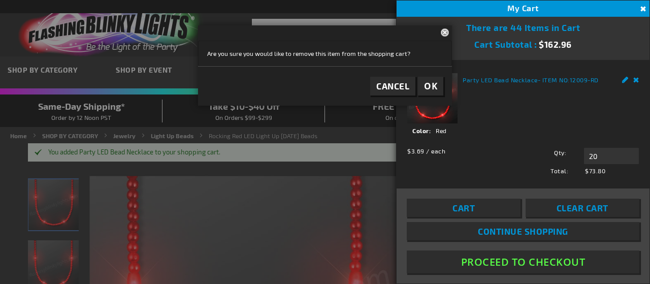
click at [374, 89] on button "Cancel" at bounding box center [392, 86] width 45 height 19
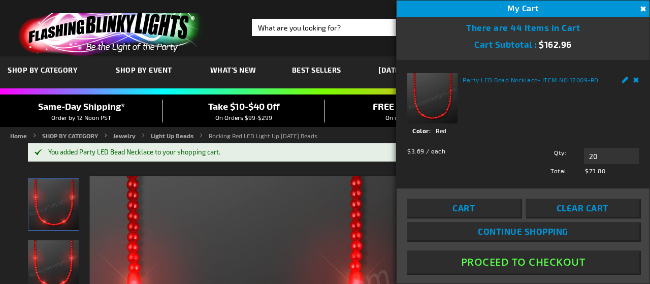
click at [548, 105] on div "Party LED Bead Necklace - ITEM NO: 12009-RD See Details Options Details Color R…" at bounding box center [522, 124] width 231 height 102
click at [633, 79] on link "Remove" at bounding box center [636, 78] width 6 height 11
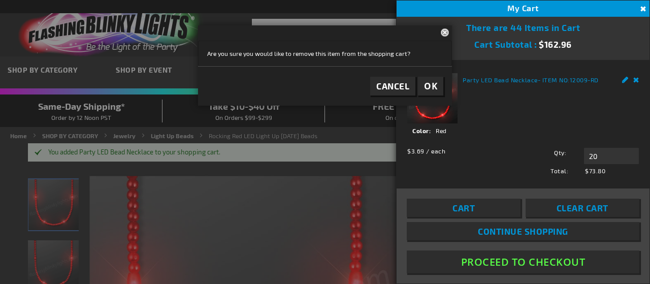
click at [392, 85] on span "Cancel" at bounding box center [392, 86] width 33 height 10
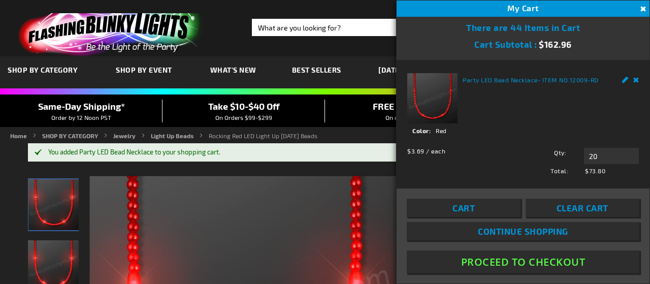
click at [641, 6] on button "Close" at bounding box center [641, 9] width 11 height 11
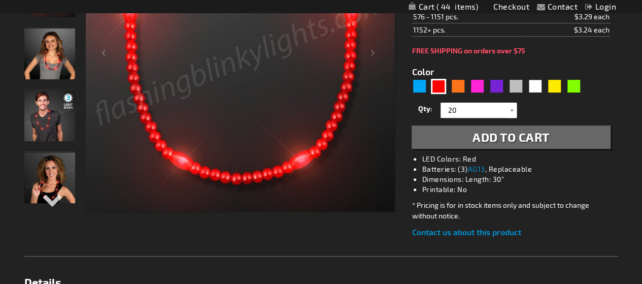
scroll to position [280, 0]
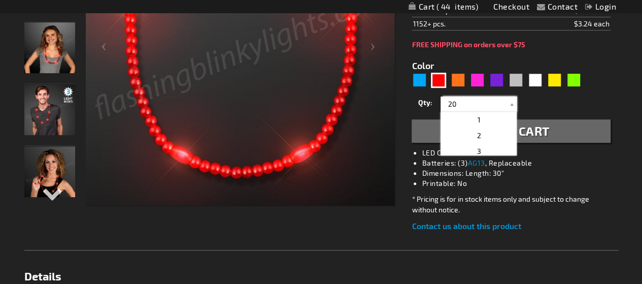
click at [449, 112] on input "20" at bounding box center [480, 103] width 74 height 15
type input "30"
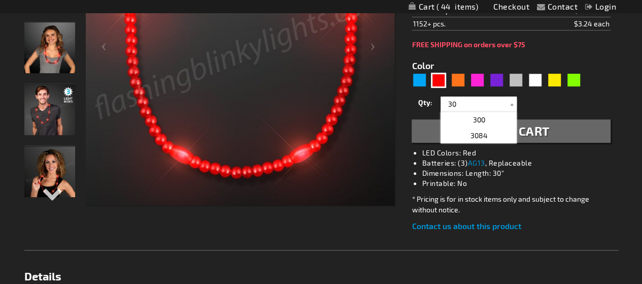
click at [580, 114] on div "Qty 1 2 3 4 5 6 7 8 9 10 11 12 24 36 48 60 72 84 96 108 120 132 144 156 168" at bounding box center [511, 104] width 198 height 20
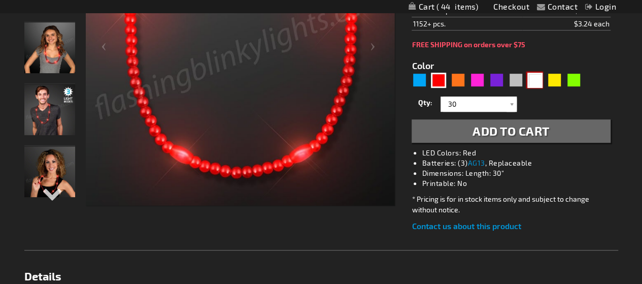
click at [535, 88] on div "White" at bounding box center [534, 80] width 15 height 15
type input "5646"
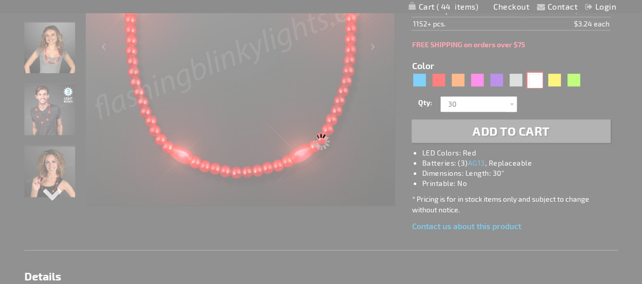
type input "12009-WT"
type input "Customize - Classy White Light Up Beads, Pearlescent - ITEM NO: 12009-WT"
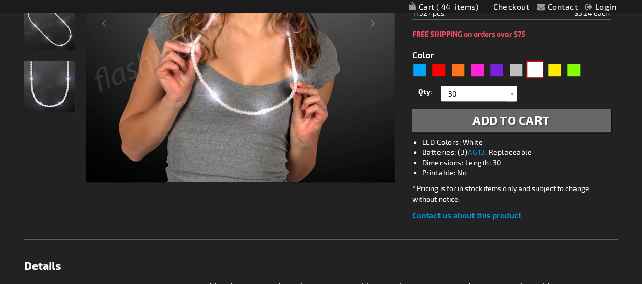
scroll to position [257, 0]
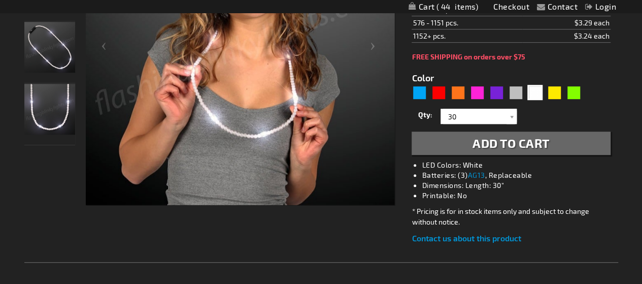
click at [501, 139] on span "Add to Cart" at bounding box center [510, 142] width 77 height 15
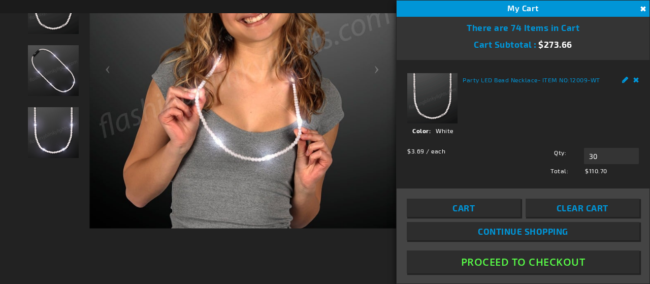
click at [633, 79] on link "Remove" at bounding box center [636, 78] width 6 height 11
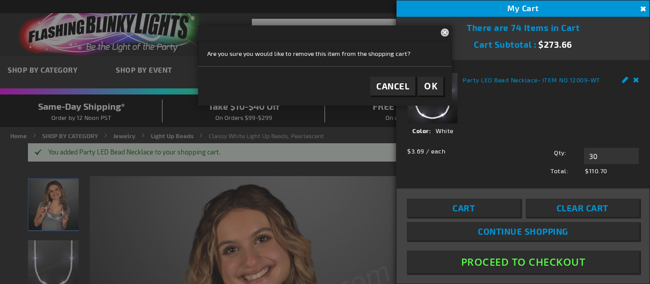
click at [641, 7] on button "Close" at bounding box center [641, 9] width 11 height 11
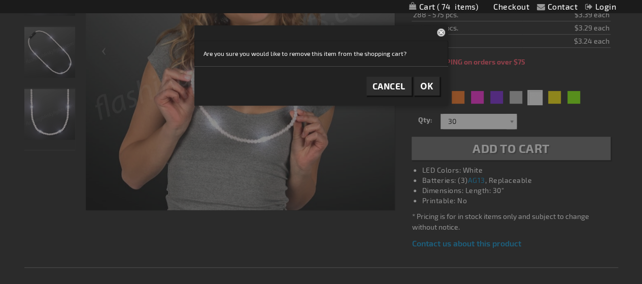
scroll to position [280, 0]
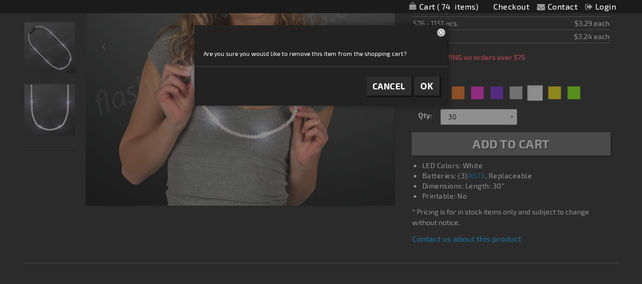
click at [381, 89] on span "Cancel" at bounding box center [388, 86] width 33 height 10
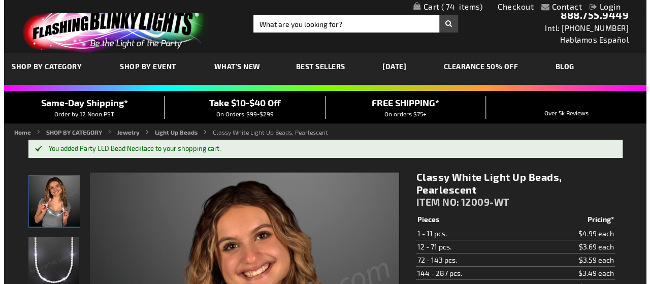
scroll to position [0, 0]
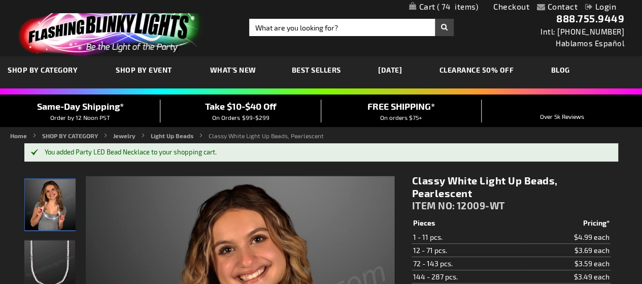
click at [444, 7] on span "74" at bounding box center [458, 6] width 42 height 9
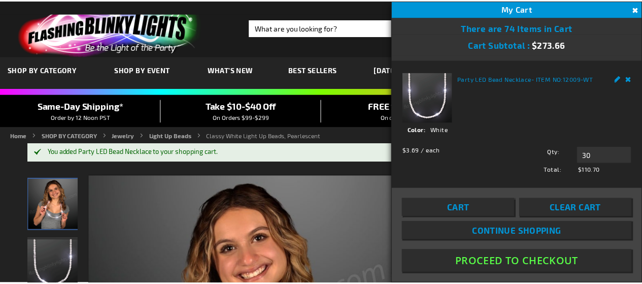
scroll to position [1, 0]
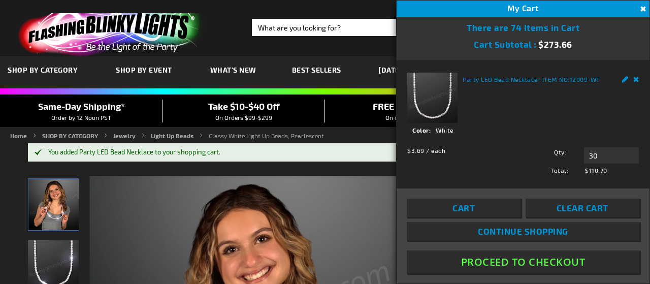
click at [641, 7] on button "Close" at bounding box center [641, 9] width 11 height 11
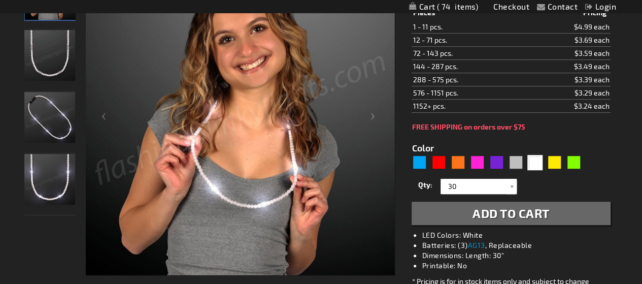
scroll to position [0, 0]
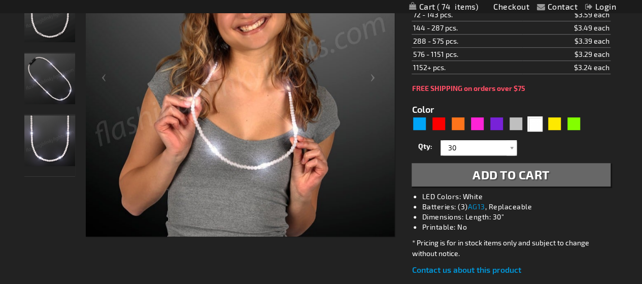
scroll to position [257, 0]
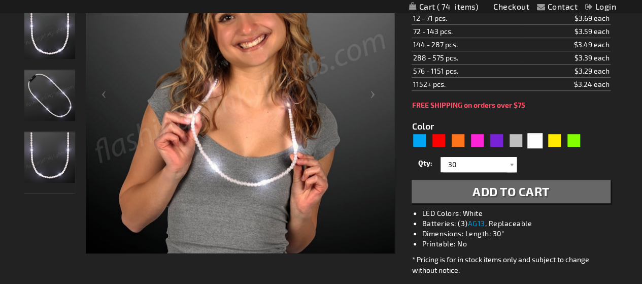
scroll to position [89, 0]
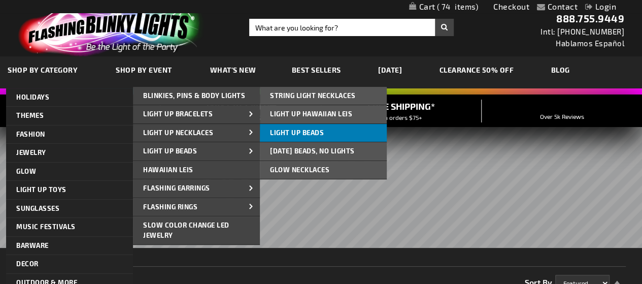
click at [286, 129] on span "Light Up Beads" at bounding box center [297, 132] width 54 height 8
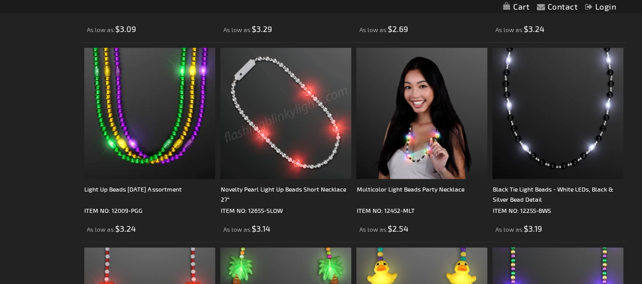
scroll to position [361, 0]
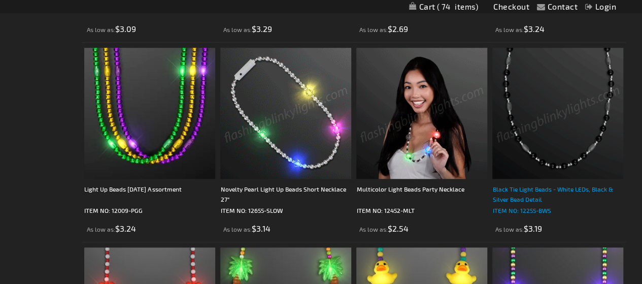
click at [536, 189] on div "Black Tie Light Beads - White LEDs, Black & Silver Bead Detail" at bounding box center [557, 194] width 131 height 20
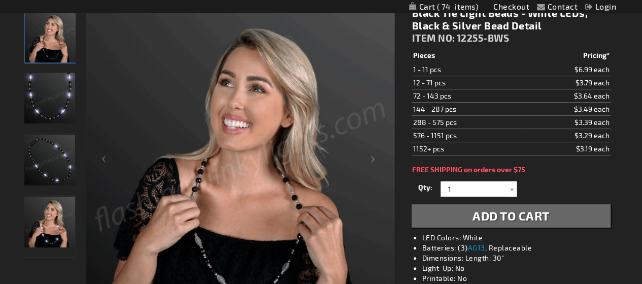
scroll to position [164, 0]
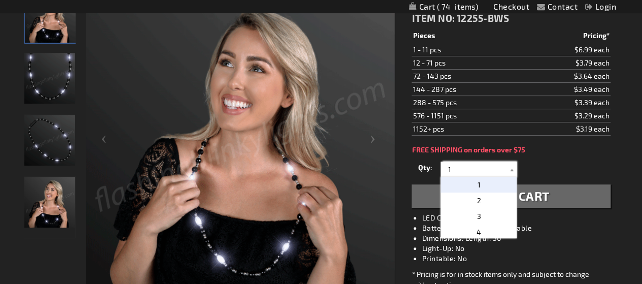
click at [451, 168] on input "1" at bounding box center [480, 168] width 74 height 15
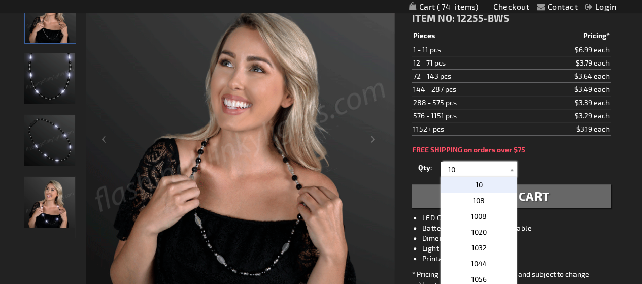
type input "10"
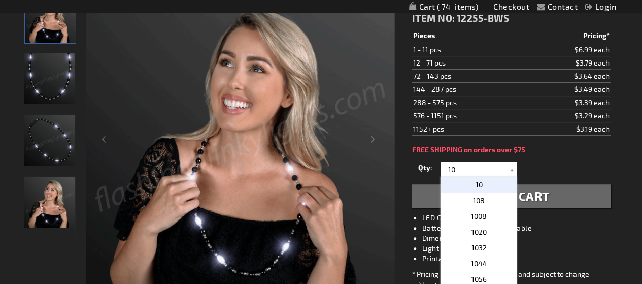
click at [559, 166] on div "Qty 1 2 3 4 5 6 7 8 9 10 11 12 24 36 48 60 72 84 96 108 120 132 144 156 168" at bounding box center [511, 169] width 198 height 20
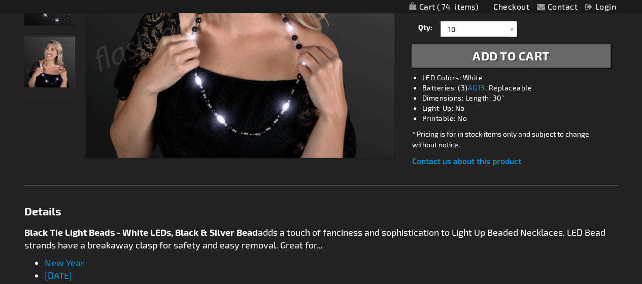
scroll to position [301, 0]
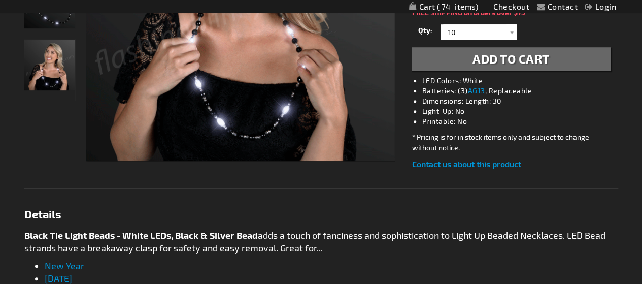
click at [496, 59] on span "Add to Cart" at bounding box center [510, 58] width 77 height 15
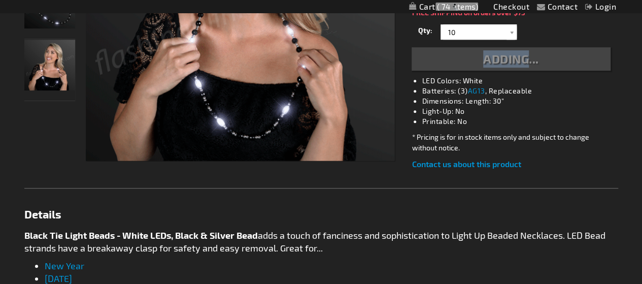
click at [496, 59] on div "Adding..." at bounding box center [511, 58] width 198 height 23
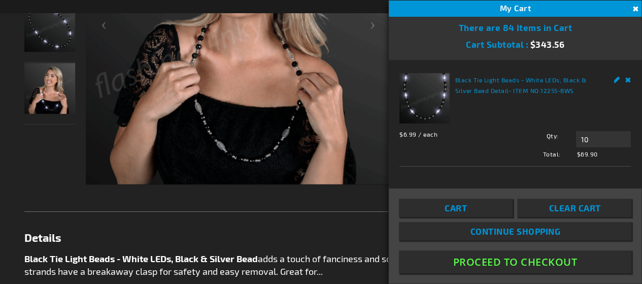
scroll to position [324, 0]
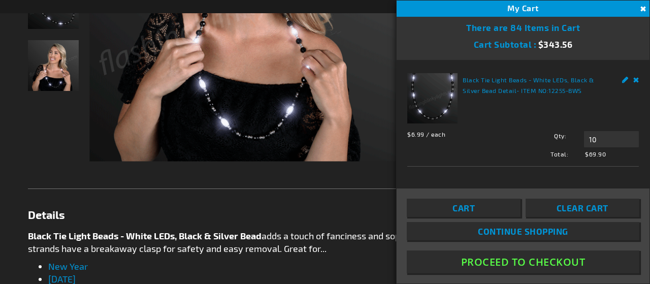
click at [640, 5] on button "Close" at bounding box center [641, 9] width 11 height 11
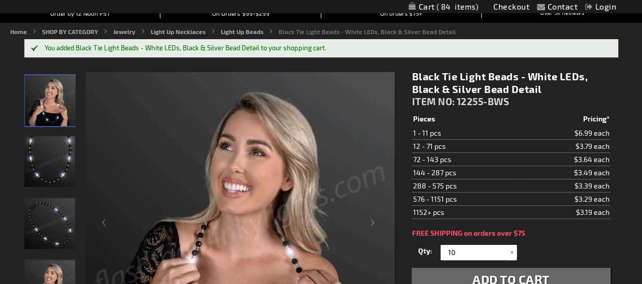
scroll to position [0, 0]
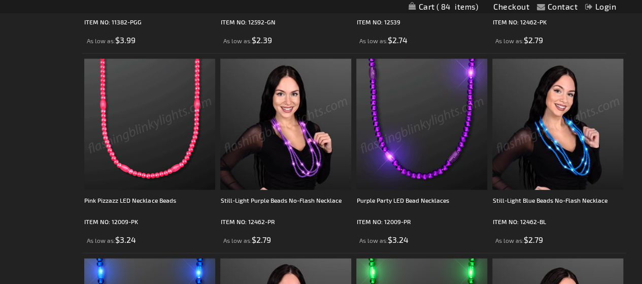
scroll to position [1149, 0]
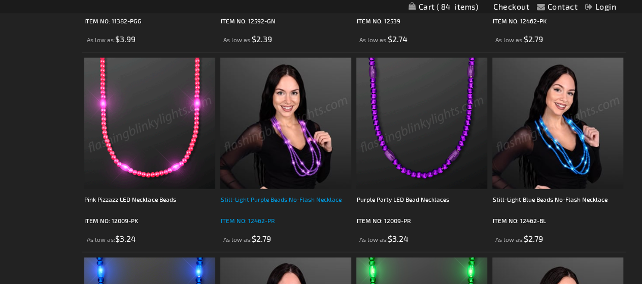
click at [274, 201] on div "Still-Light Purple Beads No-Flash Necklace" at bounding box center [285, 204] width 131 height 20
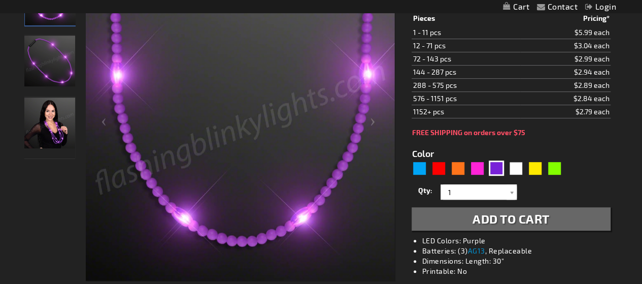
scroll to position [143, 0]
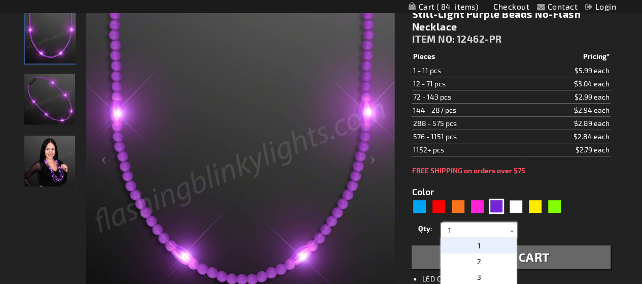
click at [453, 229] on input "1" at bounding box center [480, 229] width 74 height 15
type input "20"
click at [552, 220] on div "Qty 1 2 3 4 5 6 7 8 9 10 11 12 24 36 48 60 72 84 96 108 120 132 144 156 168" at bounding box center [511, 230] width 198 height 20
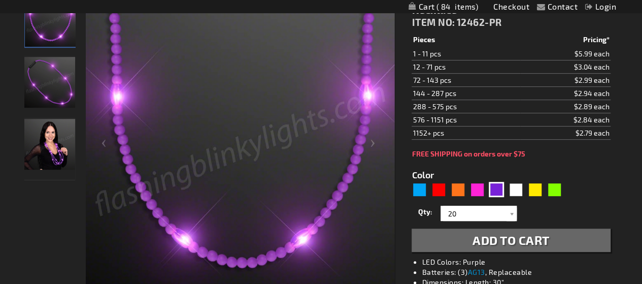
scroll to position [159, 0]
click at [496, 239] on span "Add to Cart" at bounding box center [510, 240] width 77 height 15
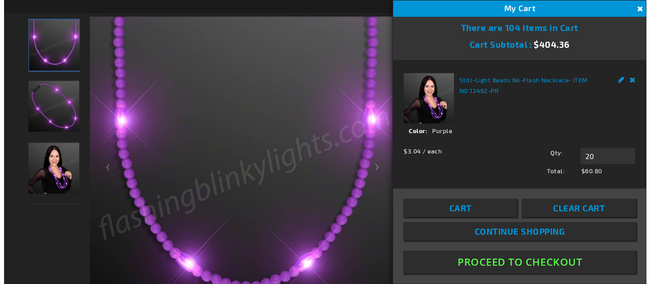
scroll to position [182, 0]
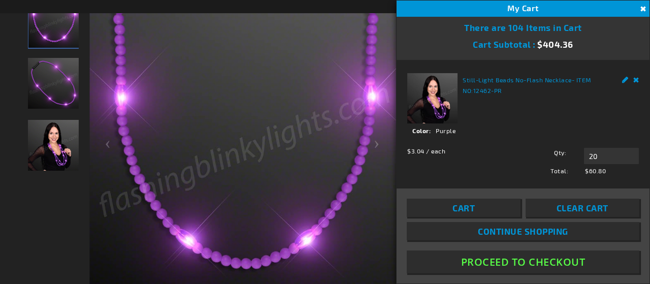
click at [633, 80] on link "Remove" at bounding box center [636, 78] width 6 height 11
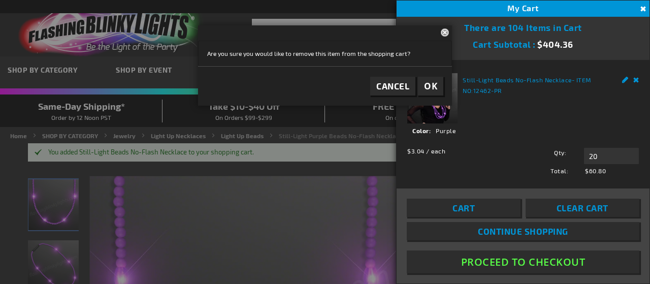
click at [433, 85] on span "OK" at bounding box center [430, 86] width 13 height 12
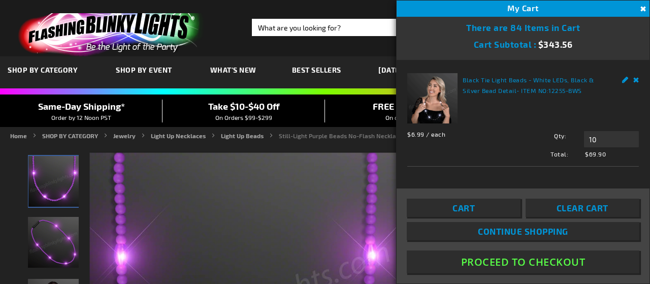
click at [641, 9] on button "Close" at bounding box center [641, 9] width 11 height 11
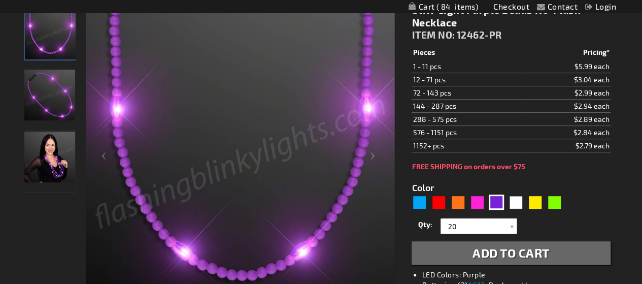
scroll to position [158, 0]
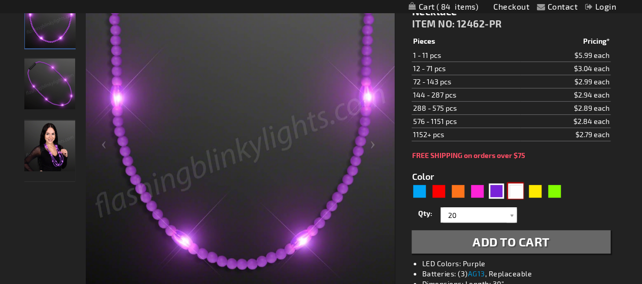
click at [516, 190] on div "White" at bounding box center [515, 190] width 15 height 15
type input "5646"
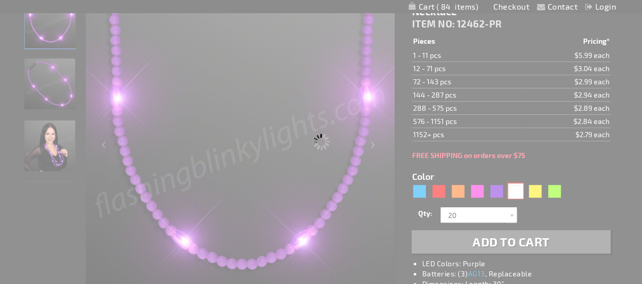
type input "12462-WT"
type input "Customize - Still-Light White Beads No-Flash Necklace - ITEM NO: 12462-WT"
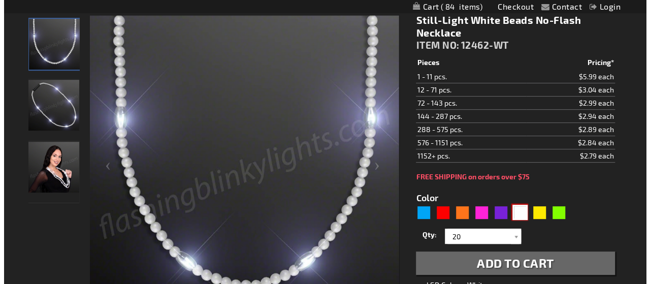
scroll to position [138, 0]
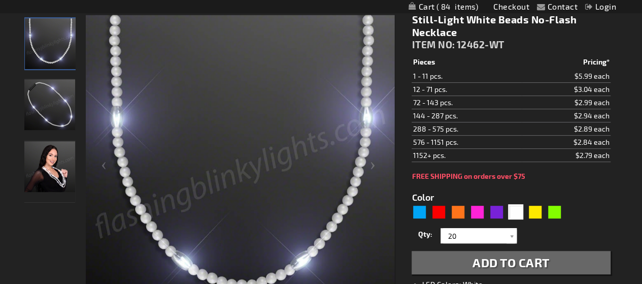
click at [445, 11] on link "My Cart 84 84 items" at bounding box center [443, 7] width 70 height 10
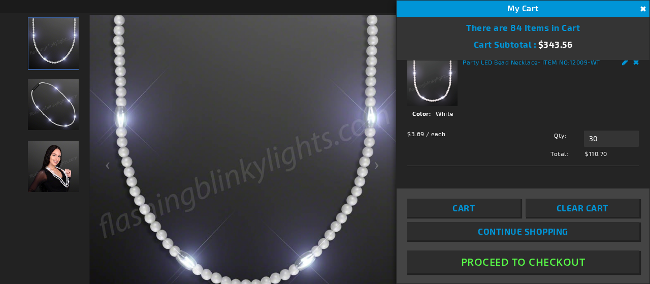
scroll to position [122, 0]
click at [641, 8] on button "Close" at bounding box center [641, 9] width 11 height 11
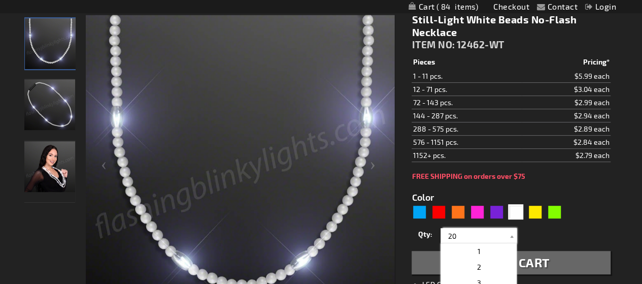
click at [451, 235] on input "20" at bounding box center [480, 235] width 74 height 15
type input "2"
type input "30"
click at [587, 217] on form "Color 5646" at bounding box center [511, 227] width 198 height 94
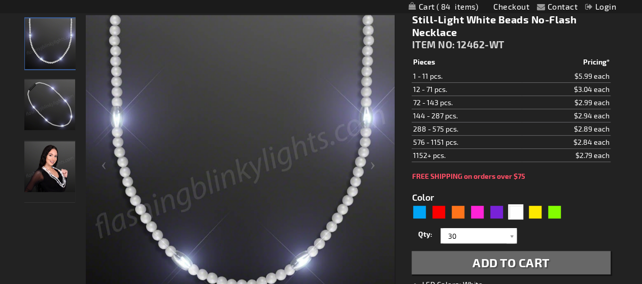
click at [514, 262] on span "Add to Cart" at bounding box center [510, 262] width 77 height 15
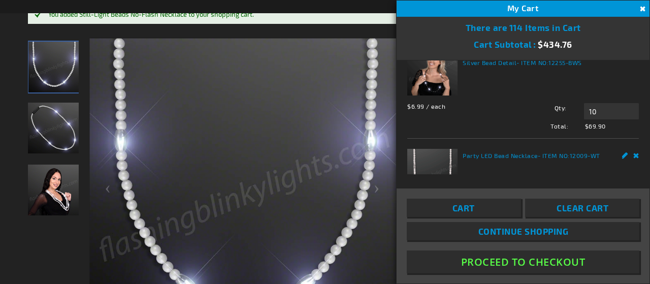
scroll to position [0, 0]
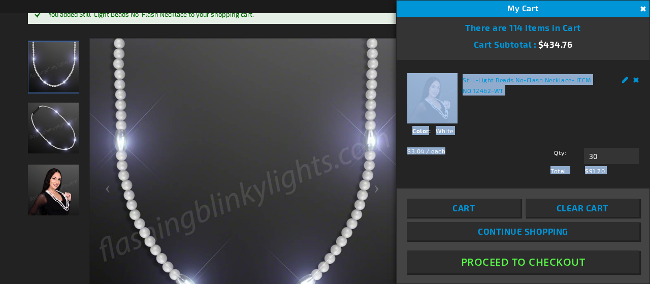
drag, startPoint x: 467, startPoint y: 181, endPoint x: 461, endPoint y: 162, distance: 19.9
click at [461, 162] on div "Close There are 114 Items in Cart Cart Subtotal $434.76 Proceed to Checkout Rec…" at bounding box center [522, 158] width 253 height 283
click at [492, 168] on span "Total:" at bounding box center [494, 170] width 174 height 9
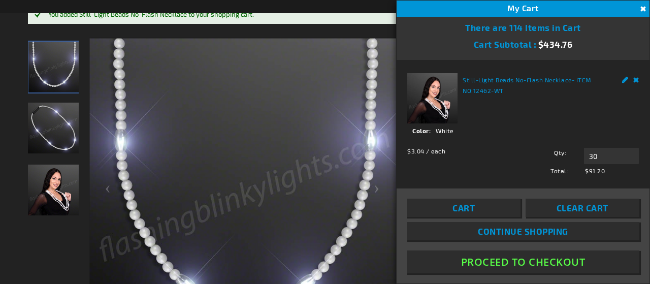
click at [489, 150] on div "$3.04 / each Total: $91.20 Qty 30 Update" at bounding box center [522, 159] width 231 height 32
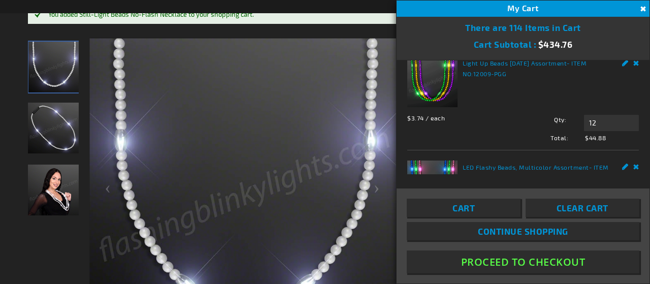
scroll to position [444, 0]
click at [494, 139] on div "$3.74 / each Total: $44.88 Qty 12 Update" at bounding box center [522, 126] width 231 height 32
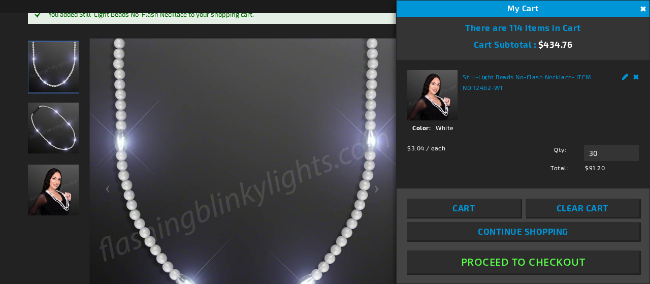
scroll to position [0, 0]
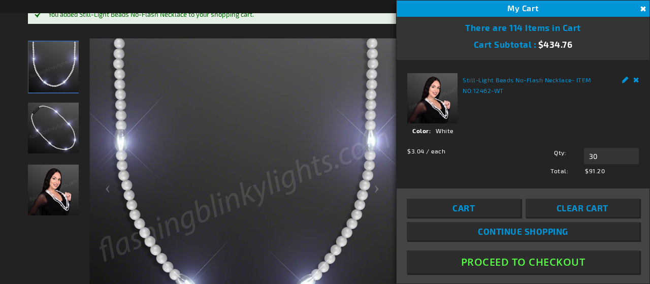
click at [633, 80] on link "Remove" at bounding box center [636, 78] width 6 height 11
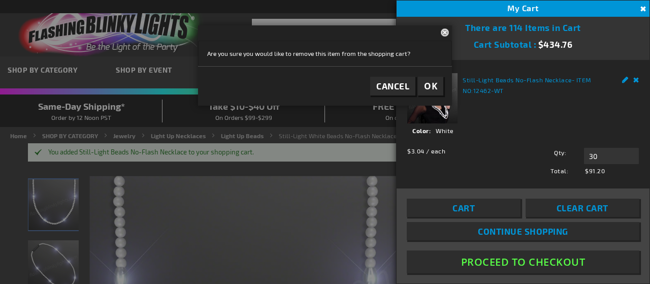
click at [432, 82] on span "OK" at bounding box center [430, 86] width 13 height 12
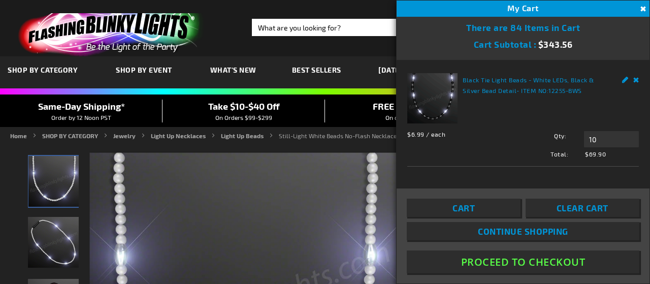
click at [641, 5] on button "Close" at bounding box center [641, 9] width 11 height 11
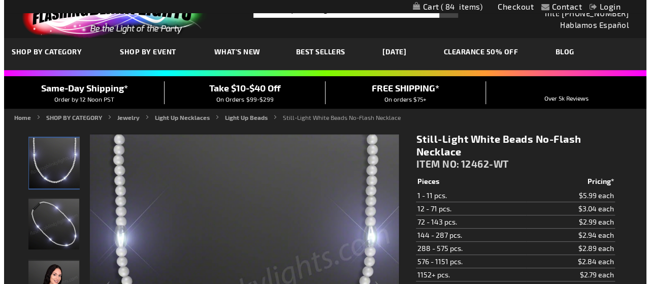
scroll to position [11, 0]
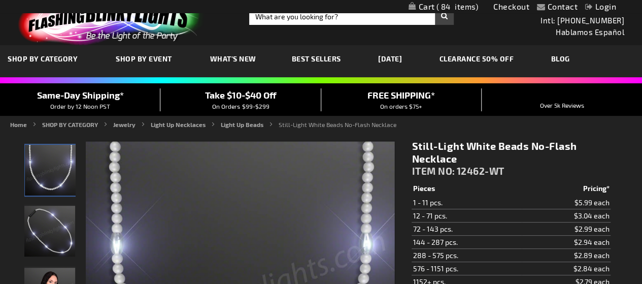
click at [445, 10] on span "84" at bounding box center [457, 6] width 42 height 9
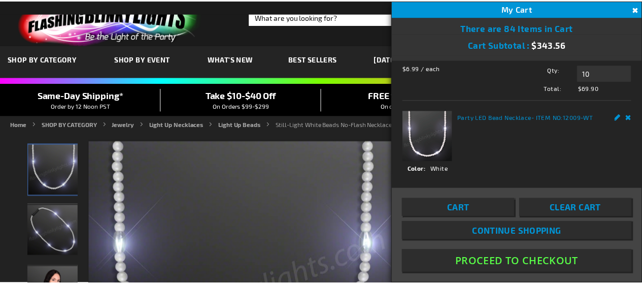
scroll to position [65, 0]
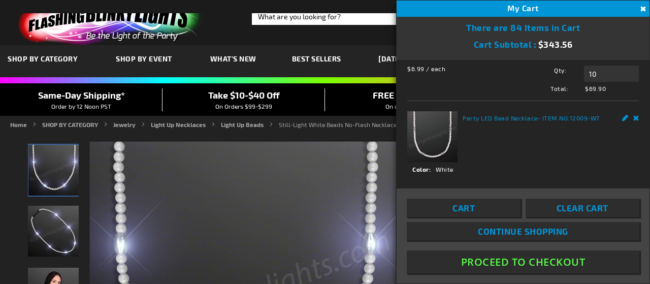
click at [641, 9] on button "Close" at bounding box center [641, 9] width 11 height 11
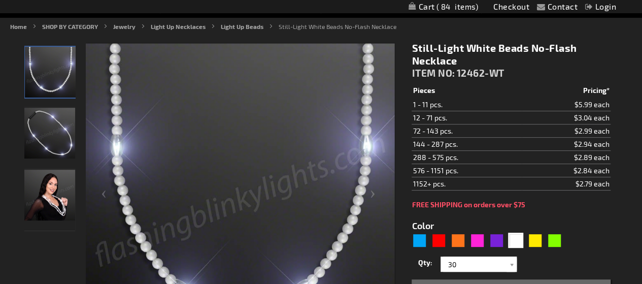
scroll to position [0, 0]
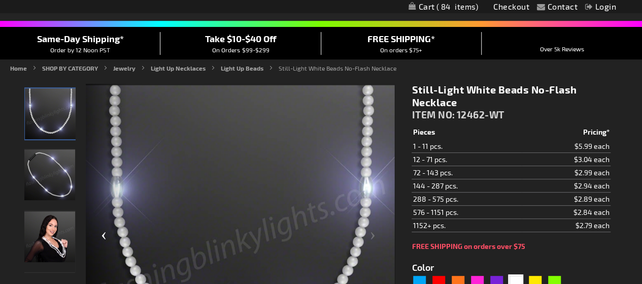
scroll to position [102, 0]
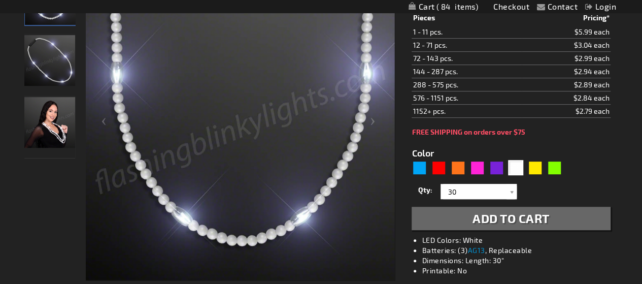
scroll to position [182, 0]
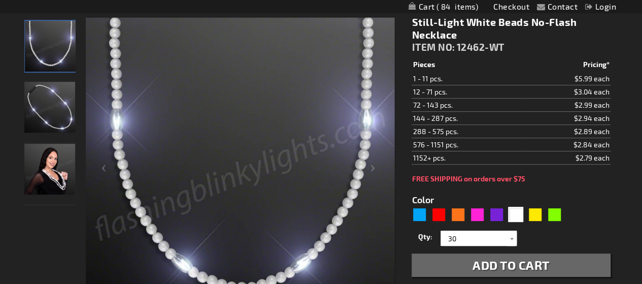
scroll to position [135, 0]
click at [537, 215] on div "Yellow" at bounding box center [534, 213] width 15 height 15
type input "5647"
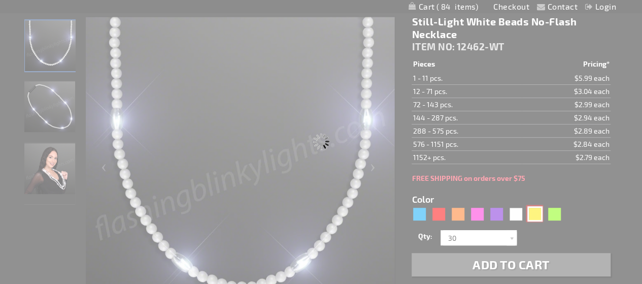
type input "12462-YL"
type input "Customize - Still-Light Yellow Beads No-Flash Necklace - ITEM NO: 12462-YL"
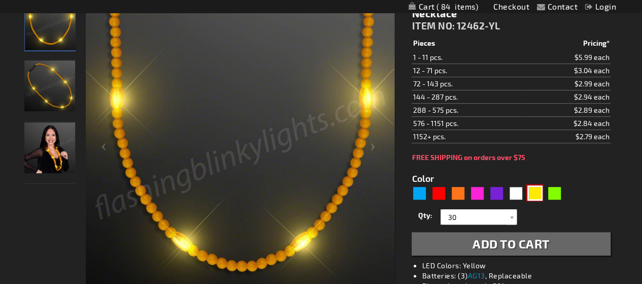
scroll to position [156, 0]
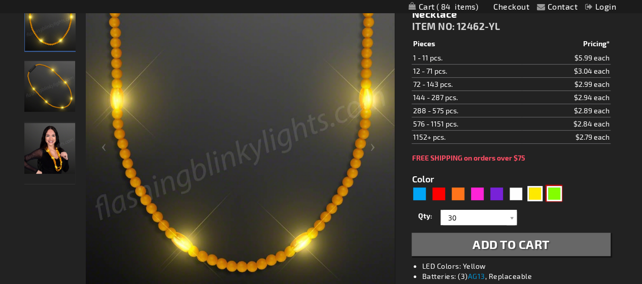
click at [555, 193] on div "Green" at bounding box center [554, 193] width 15 height 15
type input "5648"
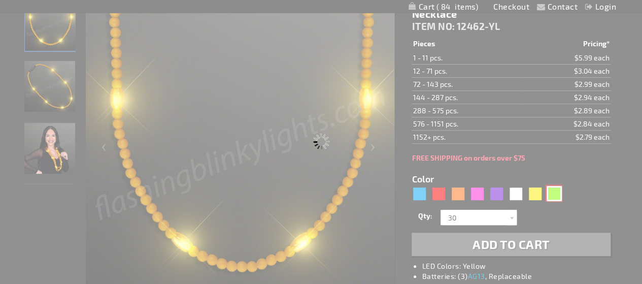
type input "12462-GN"
type input "Customize - Still-Light Green Beads No-Flash Necklace - ITEM NO: 12462-GN"
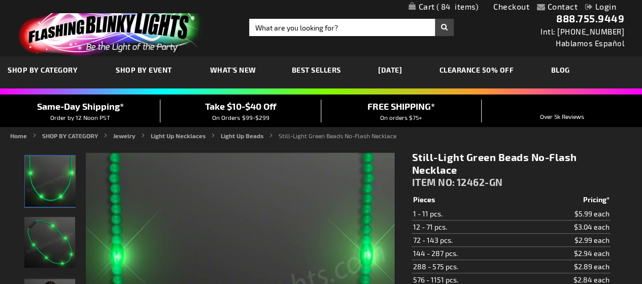
click at [448, 9] on span "84" at bounding box center [457, 6] width 42 height 9
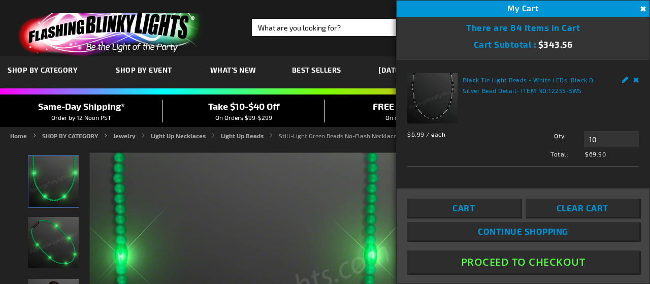
click at [641, 9] on button "Close" at bounding box center [641, 9] width 11 height 11
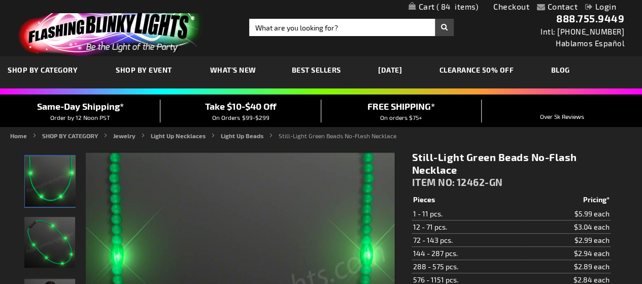
click at [231, 111] on div "Take $10-$40 Off On Orders $99-$299" at bounding box center [240, 110] width 160 height 22
click at [246, 104] on span "Take $10-$40 Off" at bounding box center [241, 105] width 72 height 11
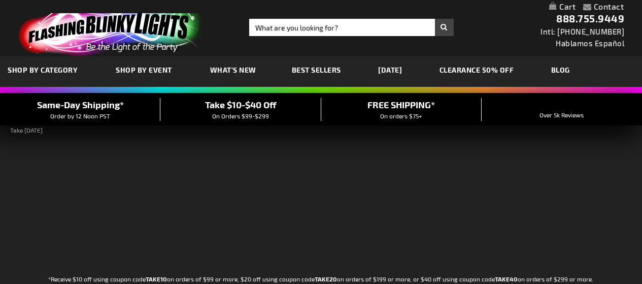
click at [286, 107] on div "Take $10-$40 Off On Orders $99-$299" at bounding box center [240, 109] width 160 height 22
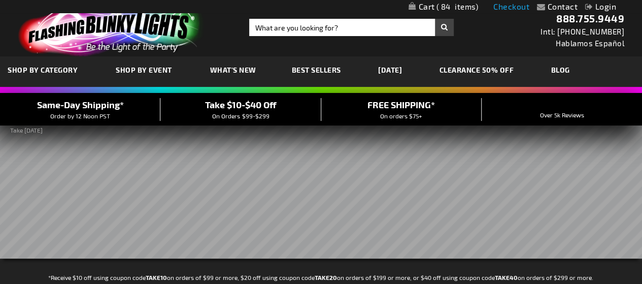
click at [511, 8] on link "Checkout" at bounding box center [511, 7] width 36 height 10
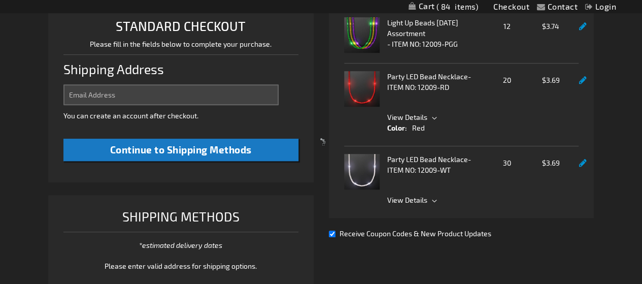
select select "US"
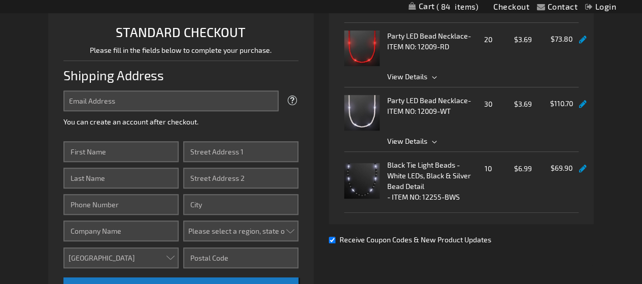
scroll to position [264, 0]
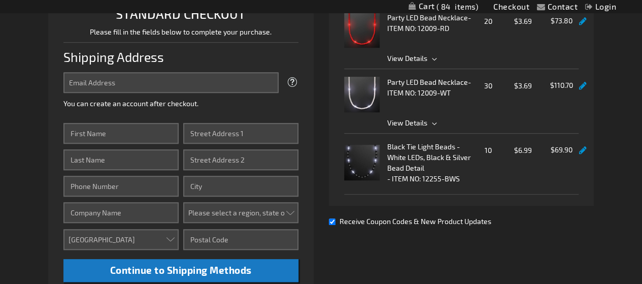
click at [579, 146] on link at bounding box center [583, 150] width 8 height 9
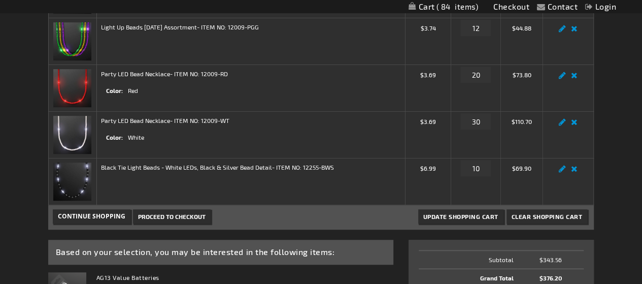
scroll to position [179, 0]
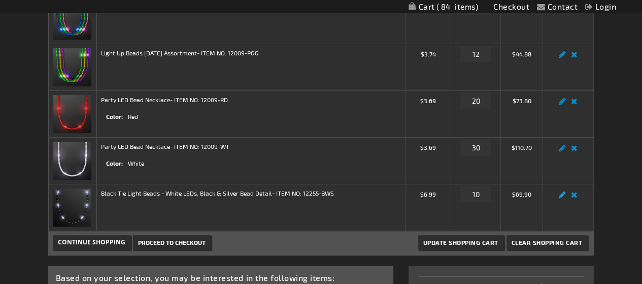
click at [562, 197] on link "Edit" at bounding box center [562, 197] width 12 height 0
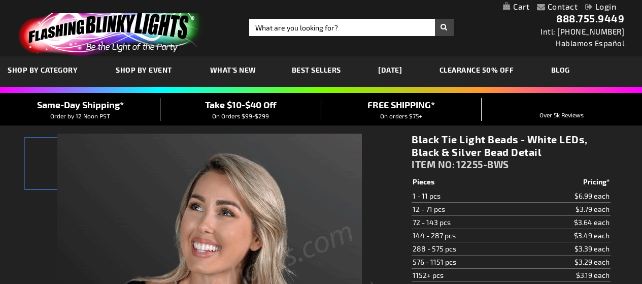
select select
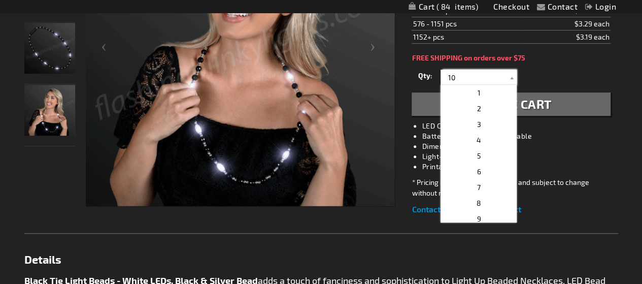
click at [453, 74] on input "10" at bounding box center [480, 77] width 74 height 15
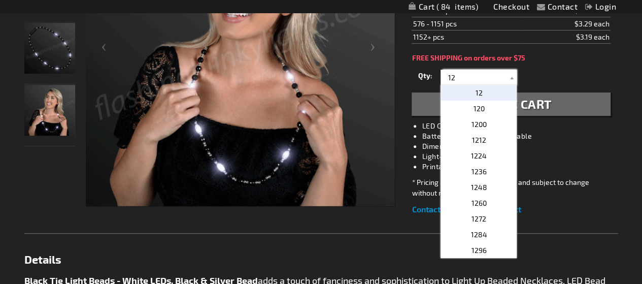
type input "12"
click at [582, 76] on div "Qty 1 2 3 4 5 6 7 8 9 10 11 12 24 36" at bounding box center [511, 77] width 198 height 20
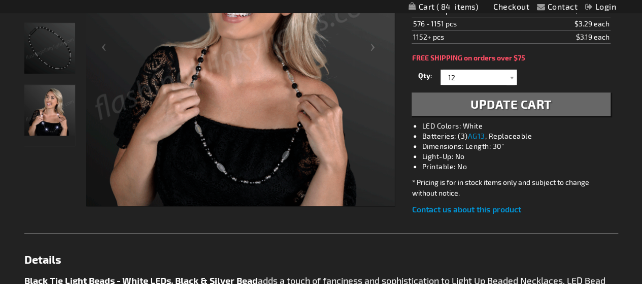
click at [489, 108] on span "Update Cart" at bounding box center [510, 103] width 81 height 15
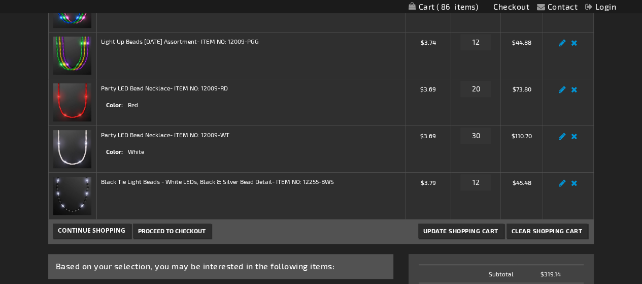
scroll to position [213, 0]
drag, startPoint x: 0, startPoint y: 0, endPoint x: 573, endPoint y: 185, distance: 602.6
click at [573, 186] on link "Remove item" at bounding box center [574, 186] width 12 height 0
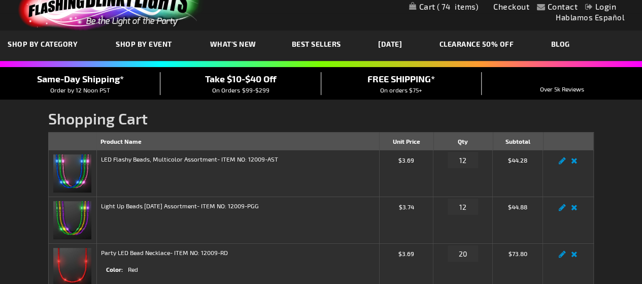
scroll to position [25, 0]
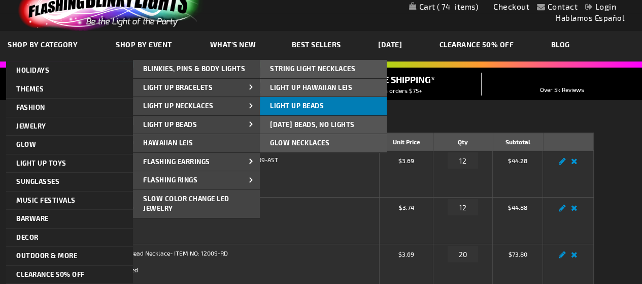
click at [292, 111] on link "Light Up Beads" at bounding box center [323, 106] width 127 height 18
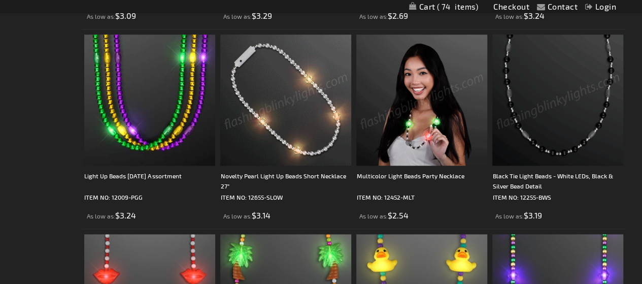
scroll to position [372, 0]
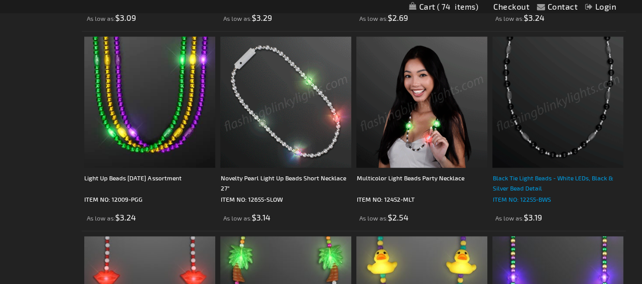
click at [552, 176] on div "Black Tie Light Beads - White LEDs, Black & Silver Bead Detail" at bounding box center [557, 183] width 131 height 20
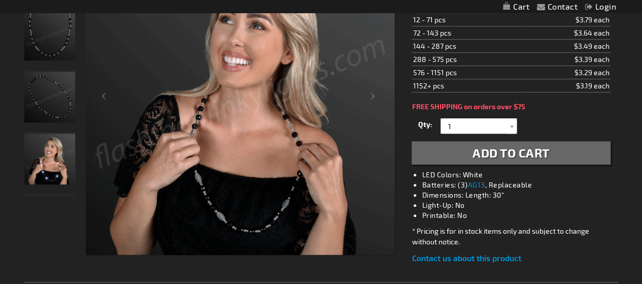
scroll to position [203, 0]
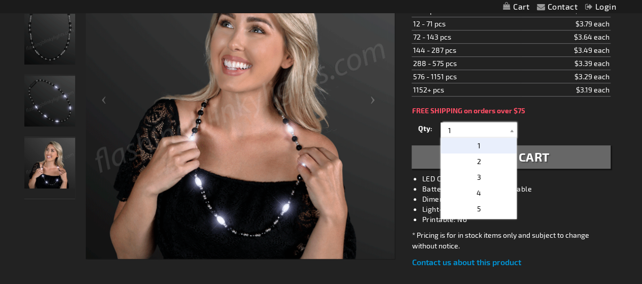
click at [461, 127] on input "1" at bounding box center [480, 129] width 74 height 15
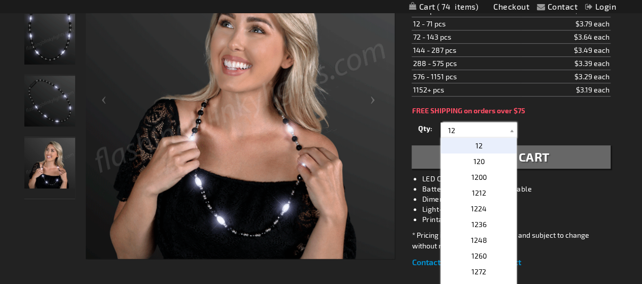
type input "12"
click at [562, 186] on li "Batteries: (3) AG13 , Replaceable" at bounding box center [521, 189] width 198 height 10
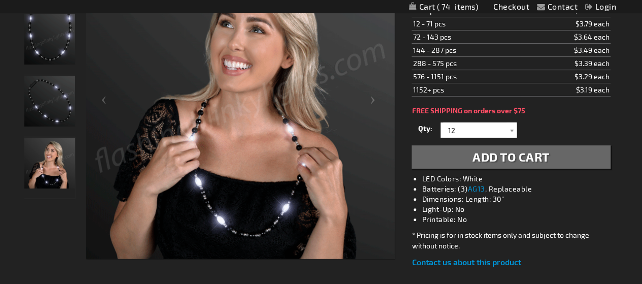
click at [524, 160] on span "Add to Cart" at bounding box center [510, 156] width 77 height 15
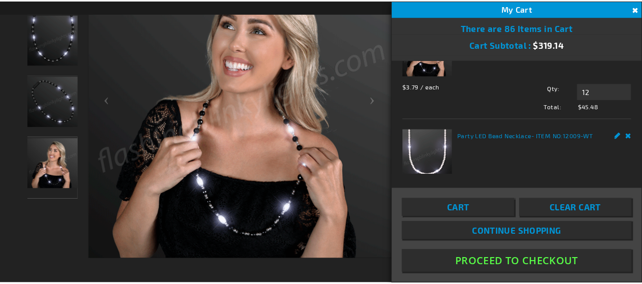
scroll to position [47, 0]
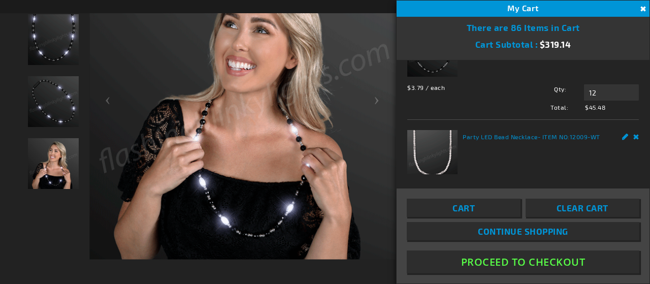
click at [525, 262] on button "Proceed To Checkout" at bounding box center [522, 261] width 232 height 23
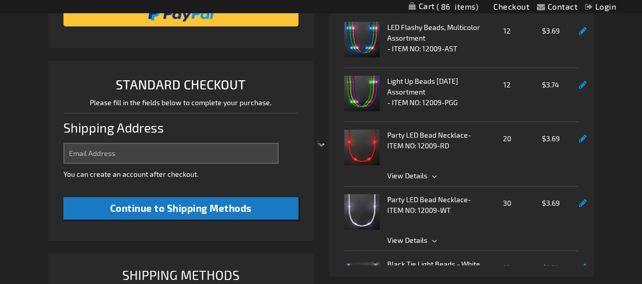
scroll to position [254, 0]
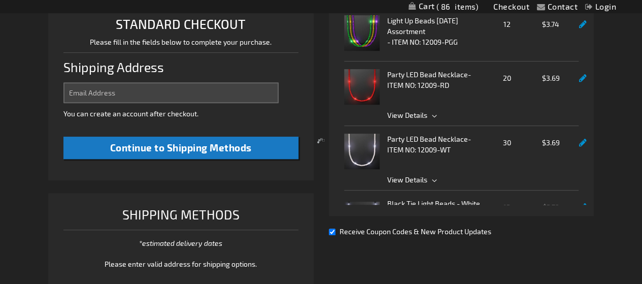
select select "US"
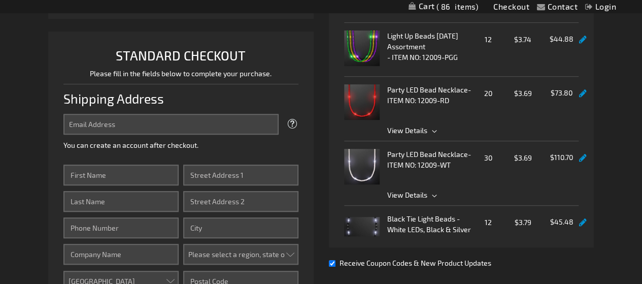
scroll to position [221, 0]
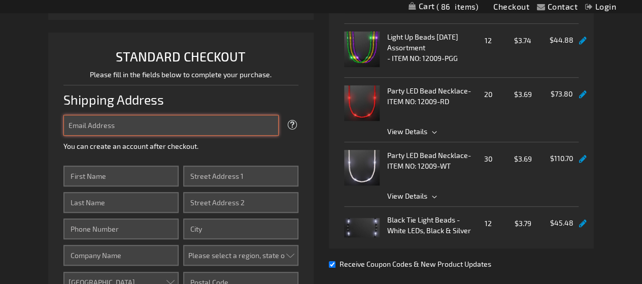
click at [88, 124] on input "Email Address" at bounding box center [170, 125] width 215 height 21
type input "[EMAIL_ADDRESS][DOMAIN_NAME]"
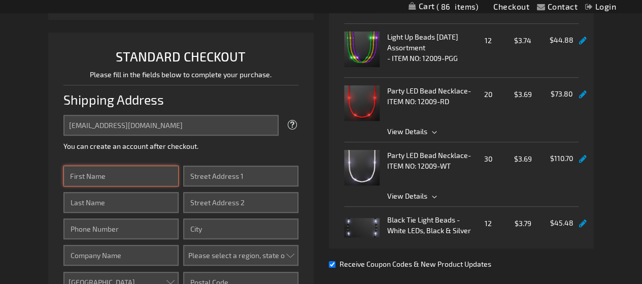
click at [117, 182] on input "First Name" at bounding box center [120, 175] width 115 height 21
type input "[PERSON_NAME]"
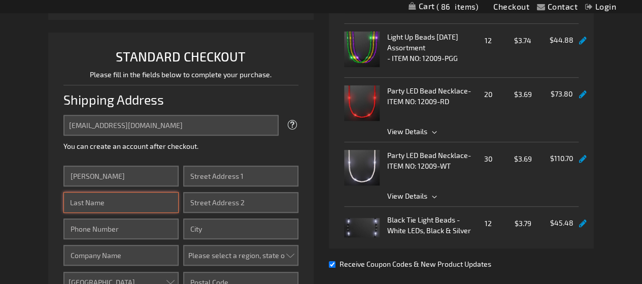
click at [88, 202] on input "Last Name" at bounding box center [120, 202] width 115 height 21
type input "Albright"
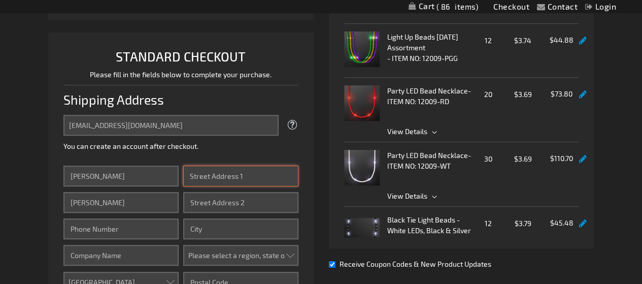
click at [221, 179] on input "Street Address: Line 1" at bounding box center [240, 175] width 115 height 21
type input "5"
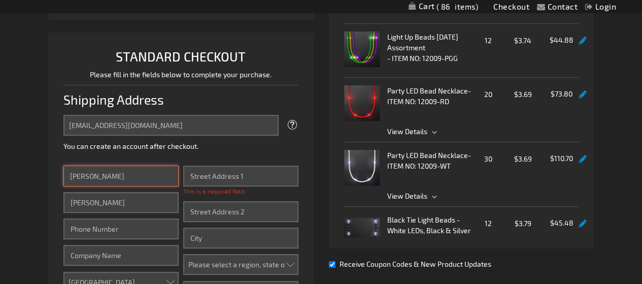
click at [122, 174] on input "Richard" at bounding box center [120, 175] width 115 height 21
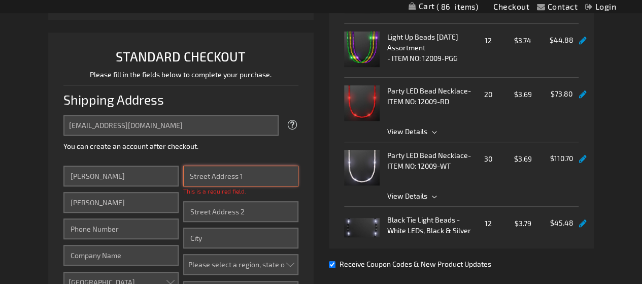
click at [201, 173] on input "Street Address: Line 1" at bounding box center [240, 175] width 115 height 21
type input "203 E. Main St."
type input "3364102855"
type input "Att. Box 341"
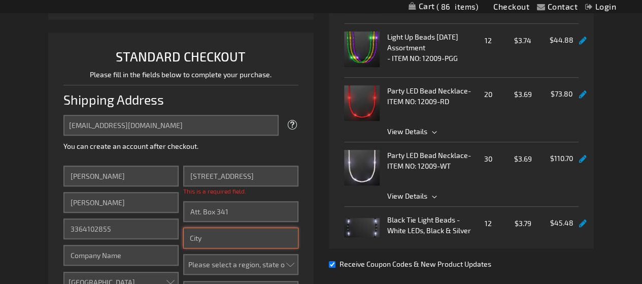
type input "Jamestown"
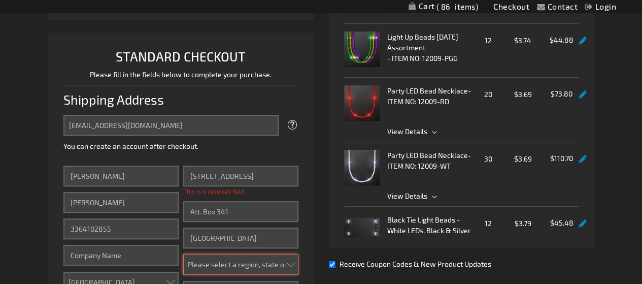
select select "44"
type input "27282"
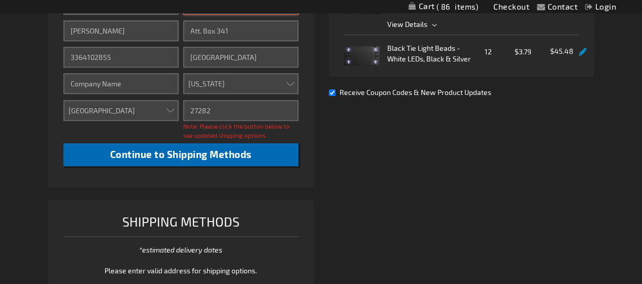
scroll to position [394, 0]
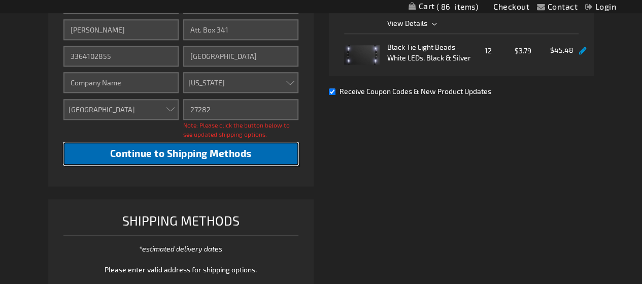
click at [158, 158] on span "Continue to Shipping Methods" at bounding box center [181, 153] width 142 height 12
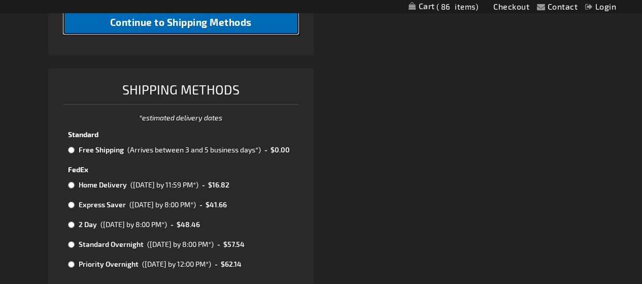
scroll to position [525, 0]
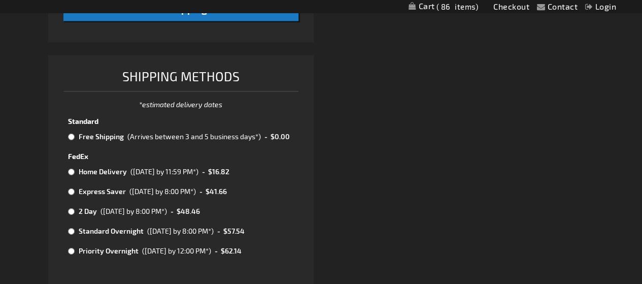
click at [72, 137] on input "radio" at bounding box center [71, 136] width 7 height 8
radio input "true"
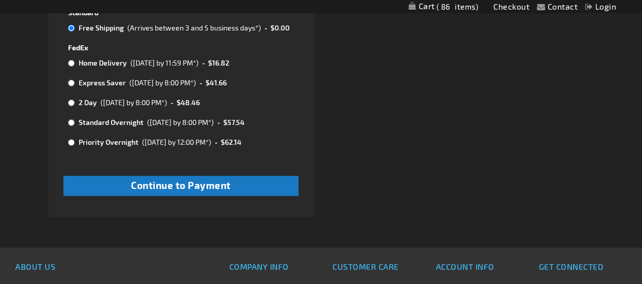
scroll to position [634, 0]
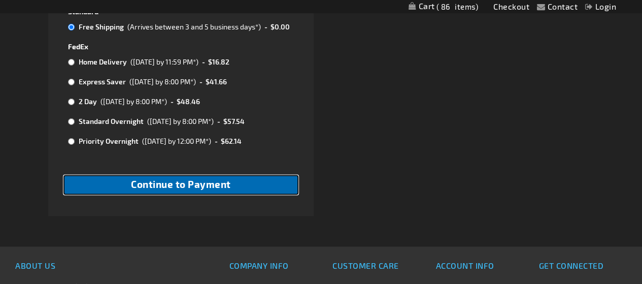
click at [163, 186] on span "Continue to Payment" at bounding box center [181, 184] width 100 height 12
checkbox input "true"
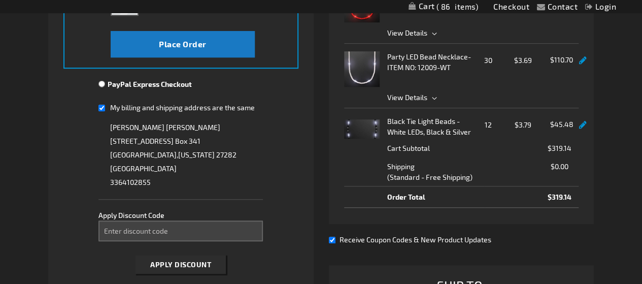
scroll to position [332, 0]
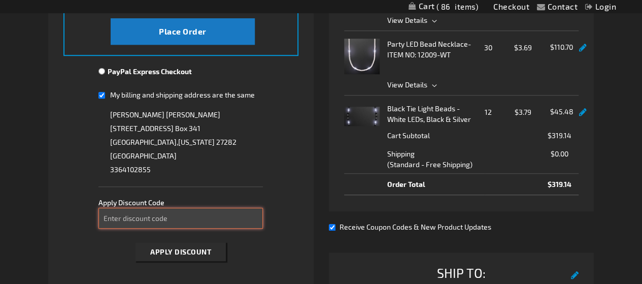
click at [143, 217] on input "Enter discount code" at bounding box center [180, 218] width 164 height 21
type input "TAKE40"
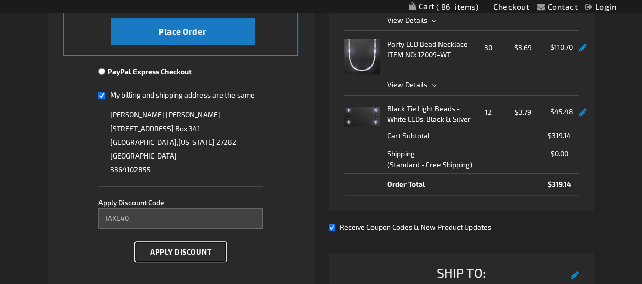
click at [189, 249] on span "Apply Discount" at bounding box center [180, 251] width 61 height 9
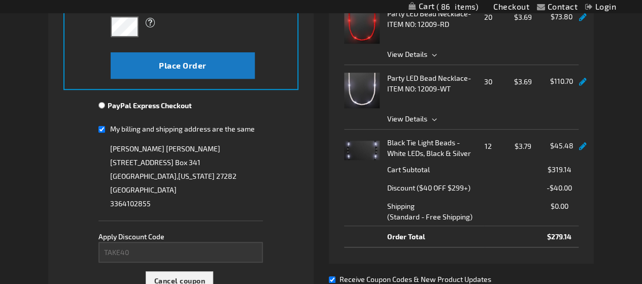
scroll to position [297, 0]
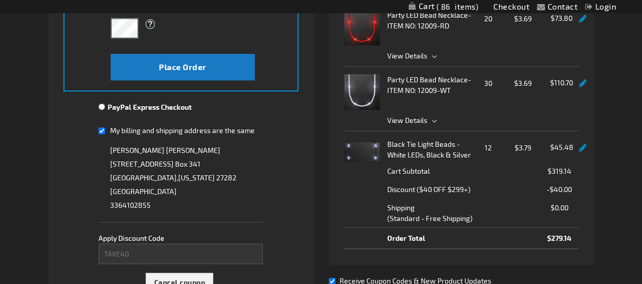
click at [101, 129] on input "My billing and shipping address are the same" at bounding box center [101, 130] width 7 height 21
checkbox input "false"
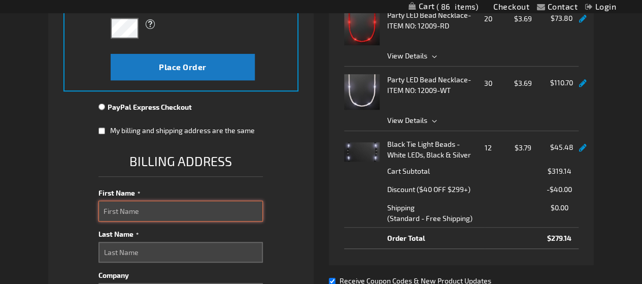
click at [134, 208] on input "First Name" at bounding box center [180, 210] width 164 height 21
type input "Richard"
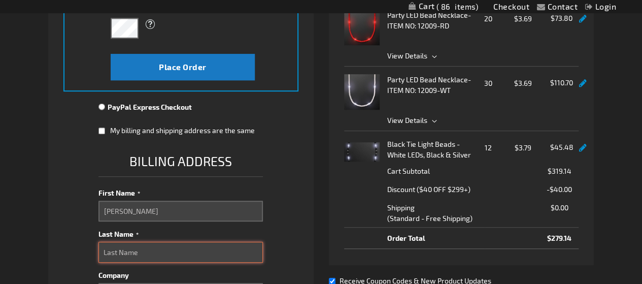
type input "Albright"
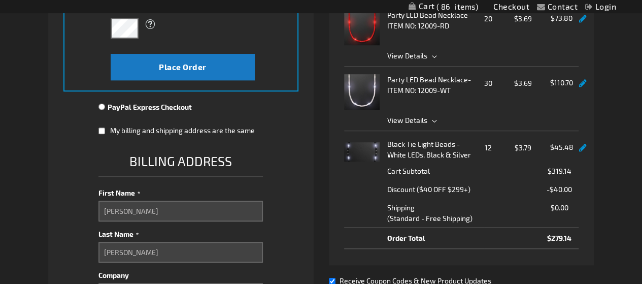
type input "PO Box 341"
select select "44"
type input "Jamestown"
type input "27282"
type input "3364102855"
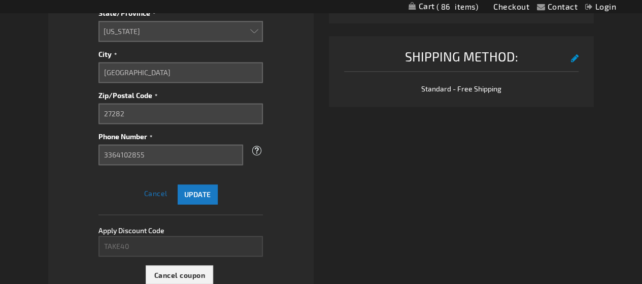
scroll to position [706, 0]
click at [204, 191] on span "Update" at bounding box center [197, 193] width 27 height 9
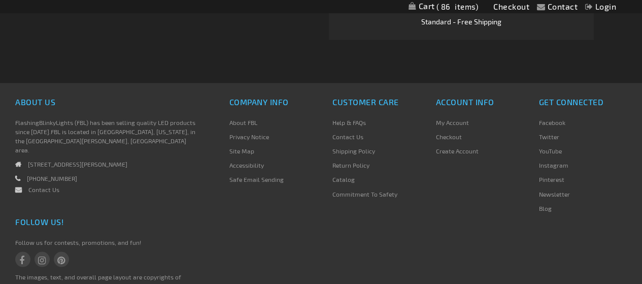
scroll to position [770, 0]
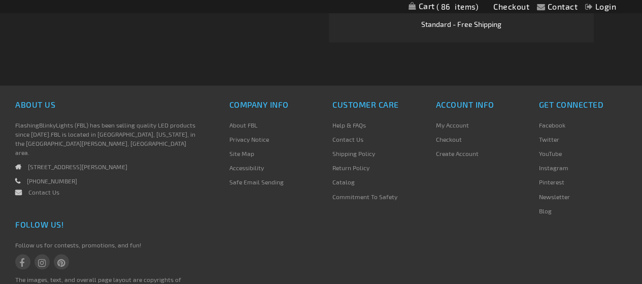
click at [355, 138] on link "Contact Us" at bounding box center [347, 138] width 31 height 7
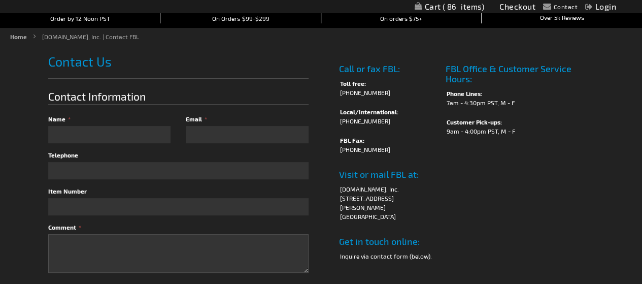
scroll to position [97, 0]
